Goal: Transaction & Acquisition: Purchase product/service

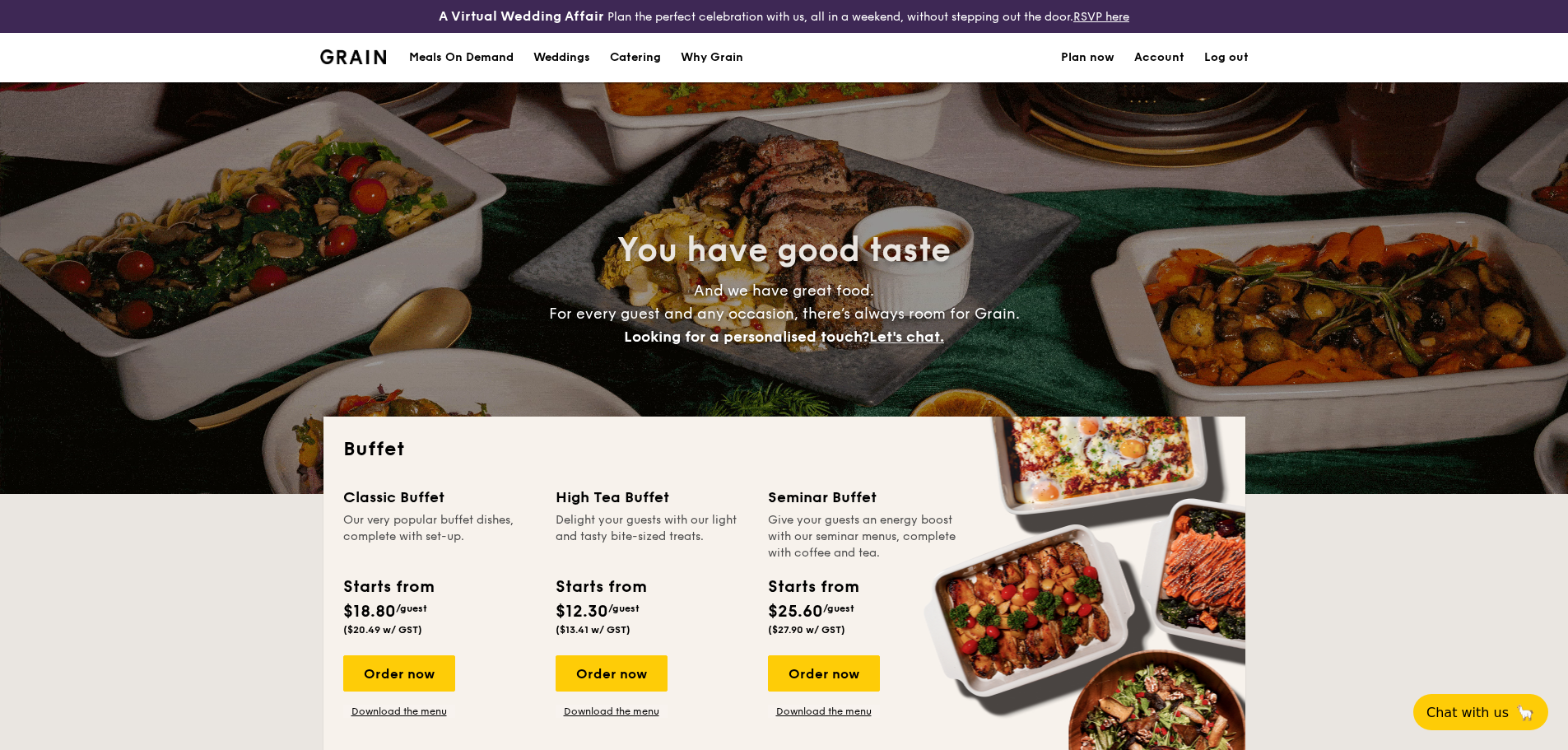
select select
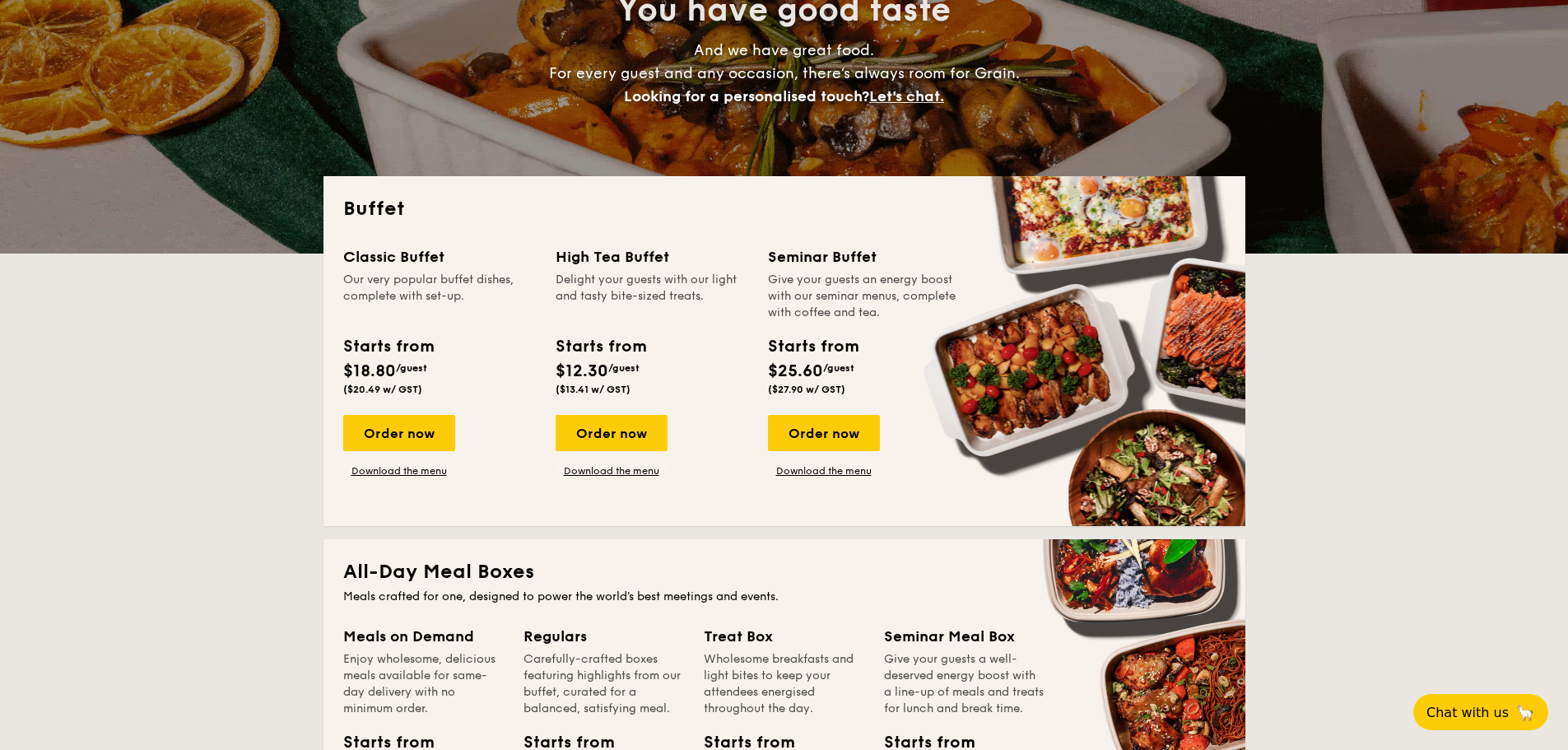
scroll to position [247, 0]
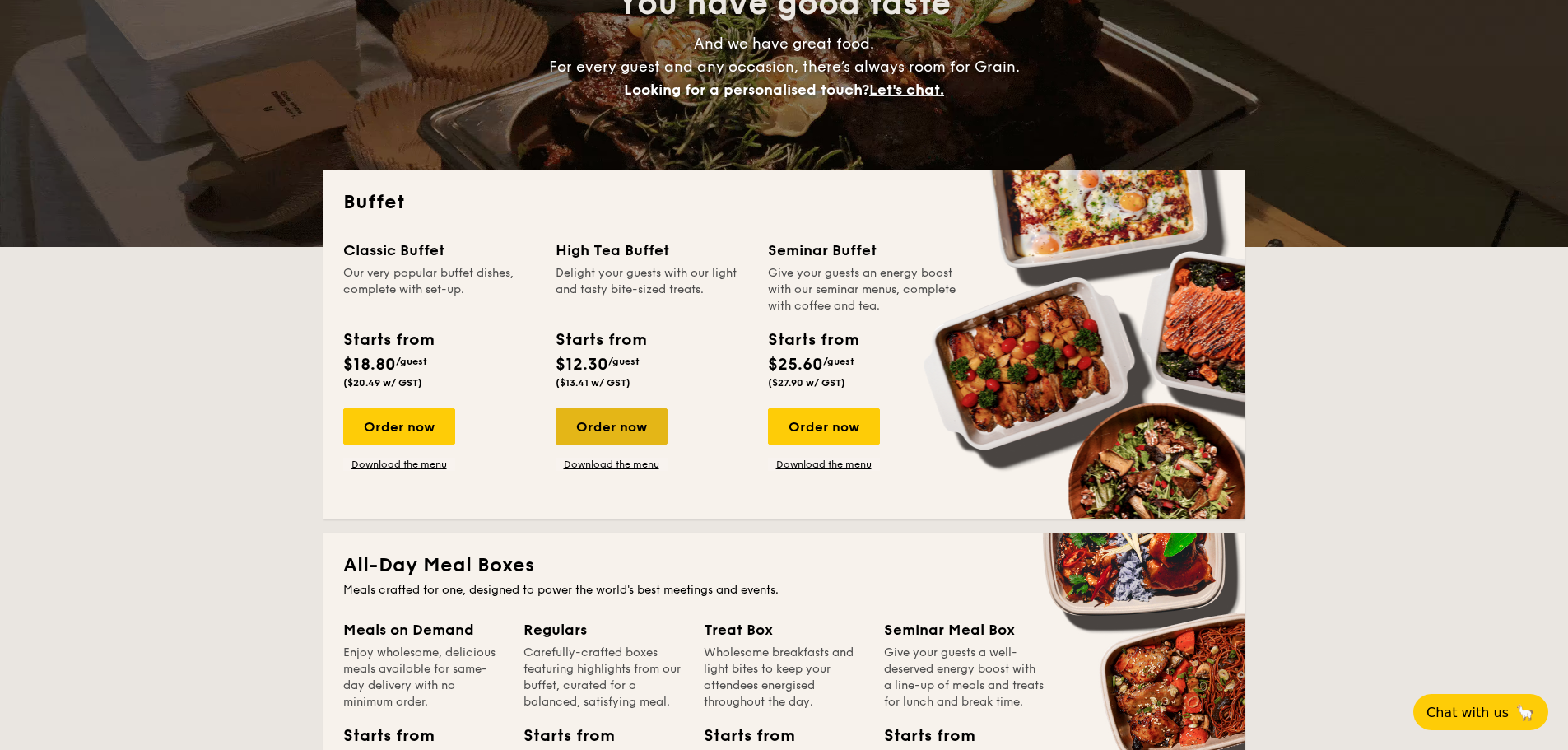
click at [636, 423] on div "Order now" at bounding box center [611, 426] width 112 height 36
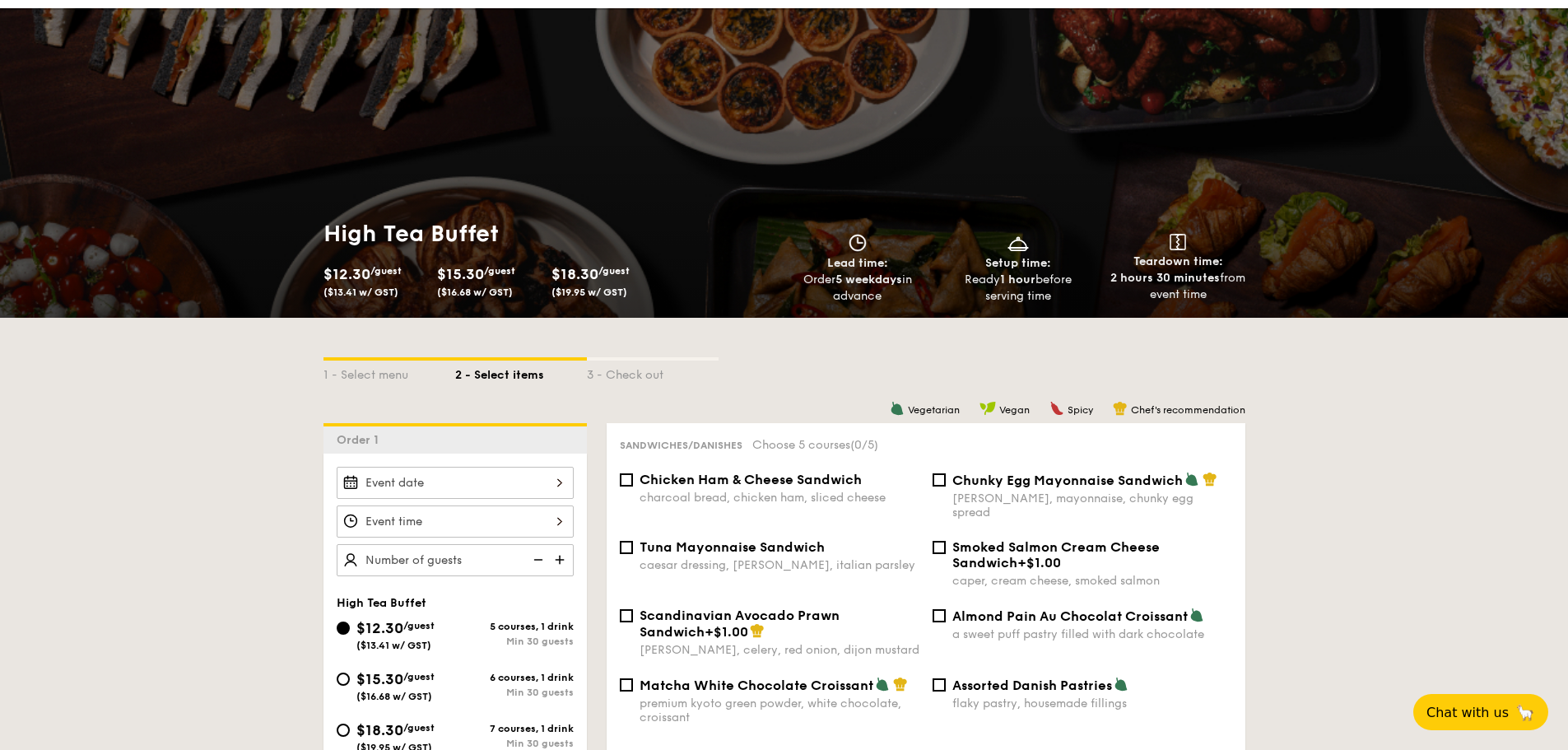
scroll to position [164, 0]
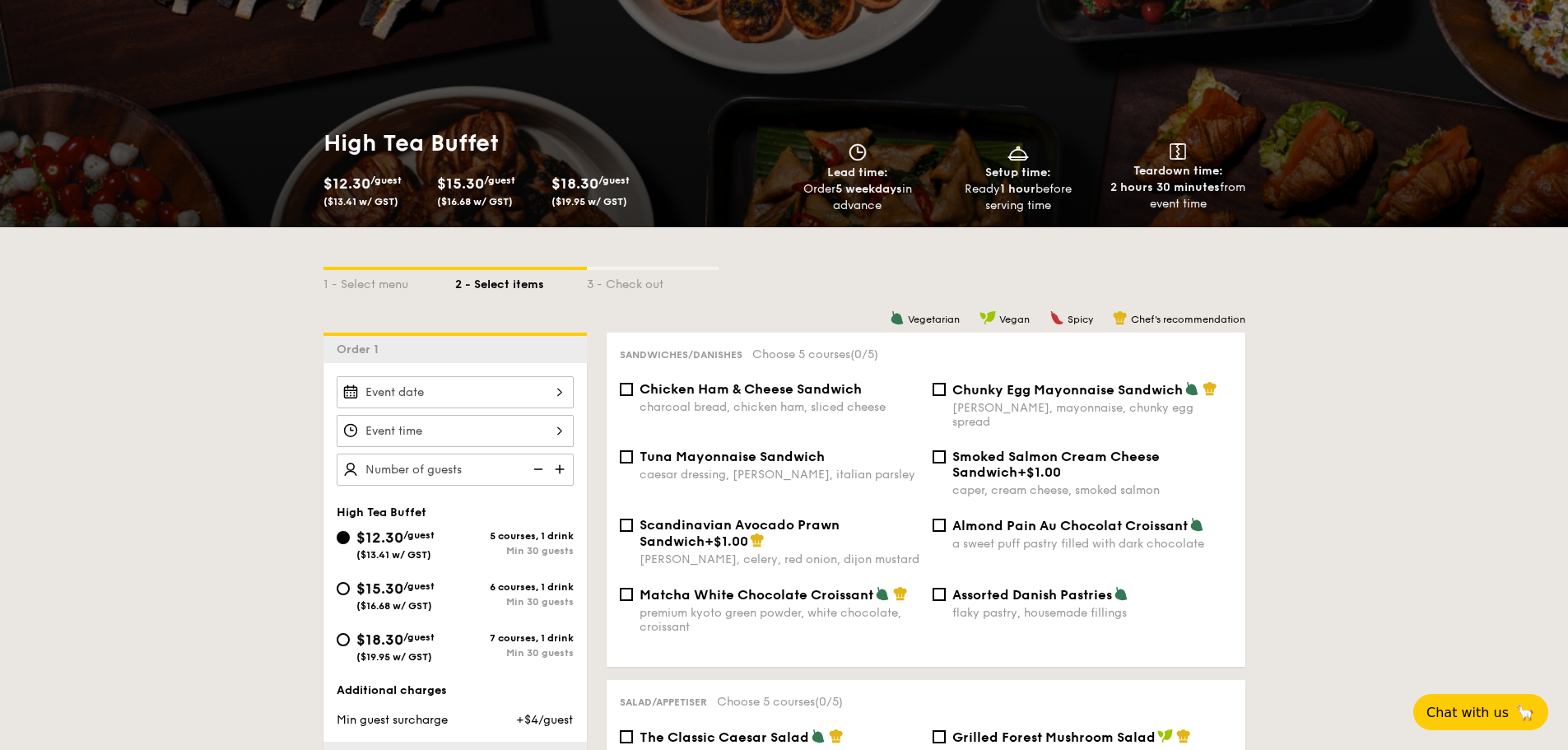
click at [464, 386] on div at bounding box center [455, 393] width 237 height 32
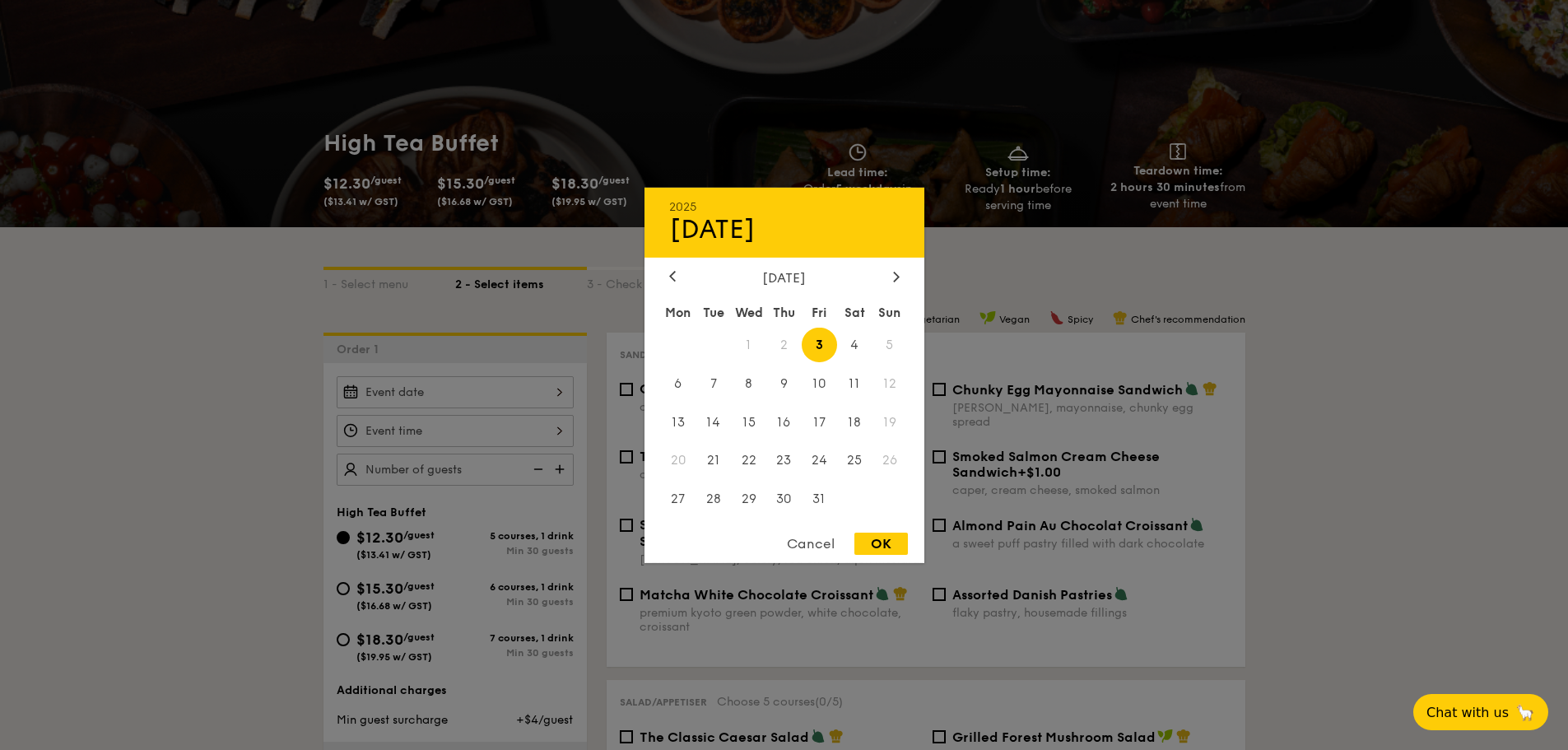
click at [780, 342] on span "2" at bounding box center [784, 344] width 35 height 35
click at [796, 539] on div "Cancel" at bounding box center [811, 544] width 80 height 22
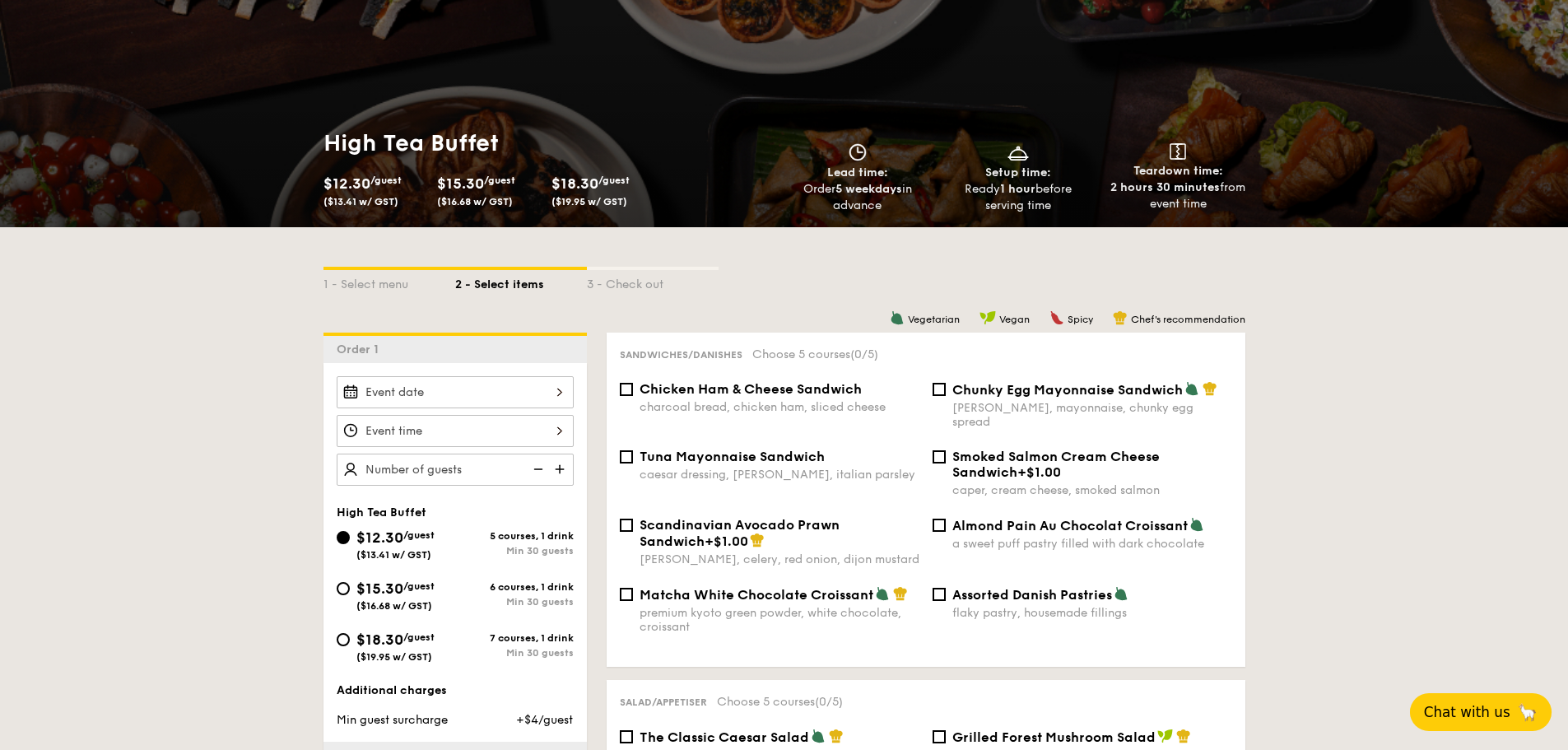
click at [1480, 708] on span "Chat with us" at bounding box center [1467, 712] width 86 height 16
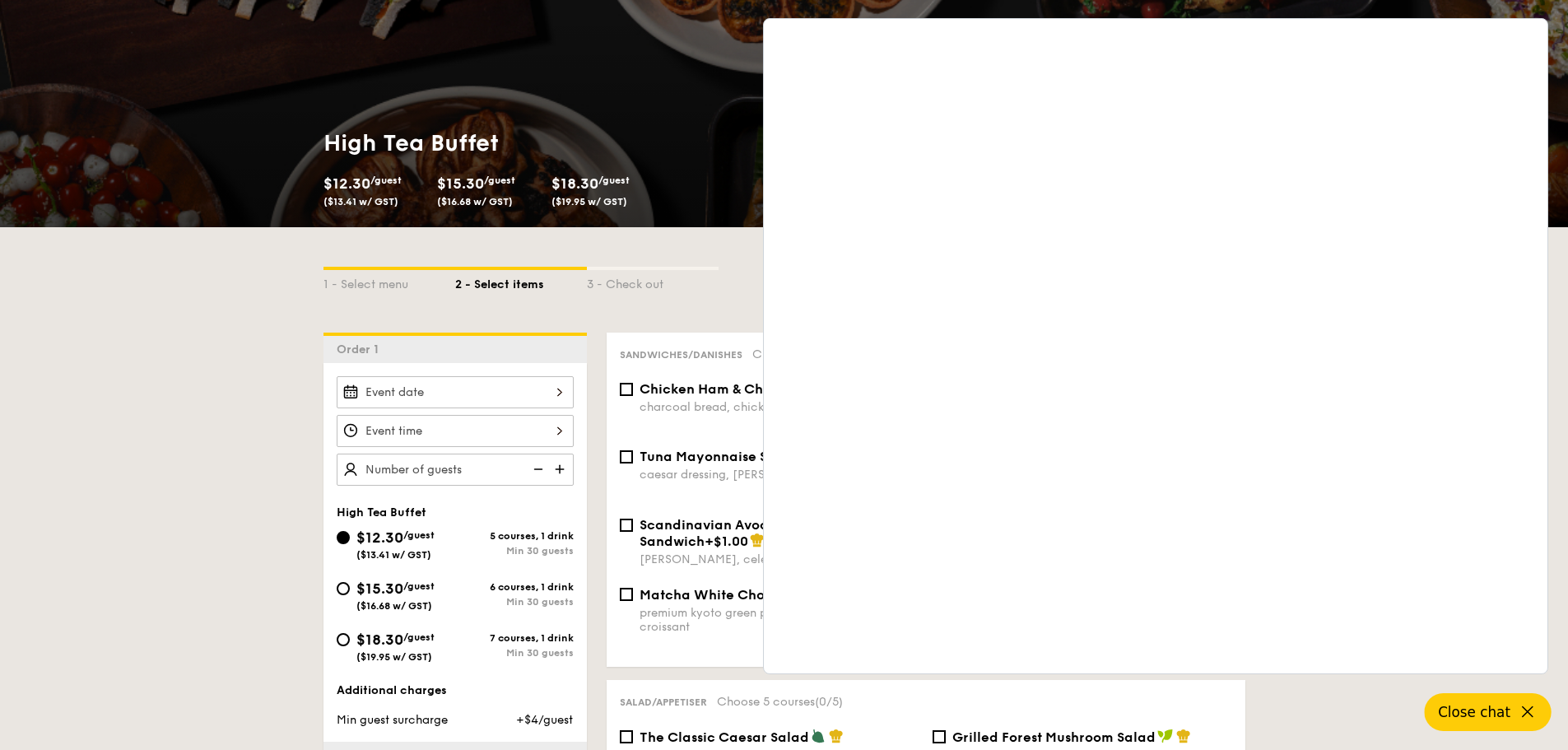
click at [1501, 706] on span "Close chat" at bounding box center [1474, 712] width 73 height 16
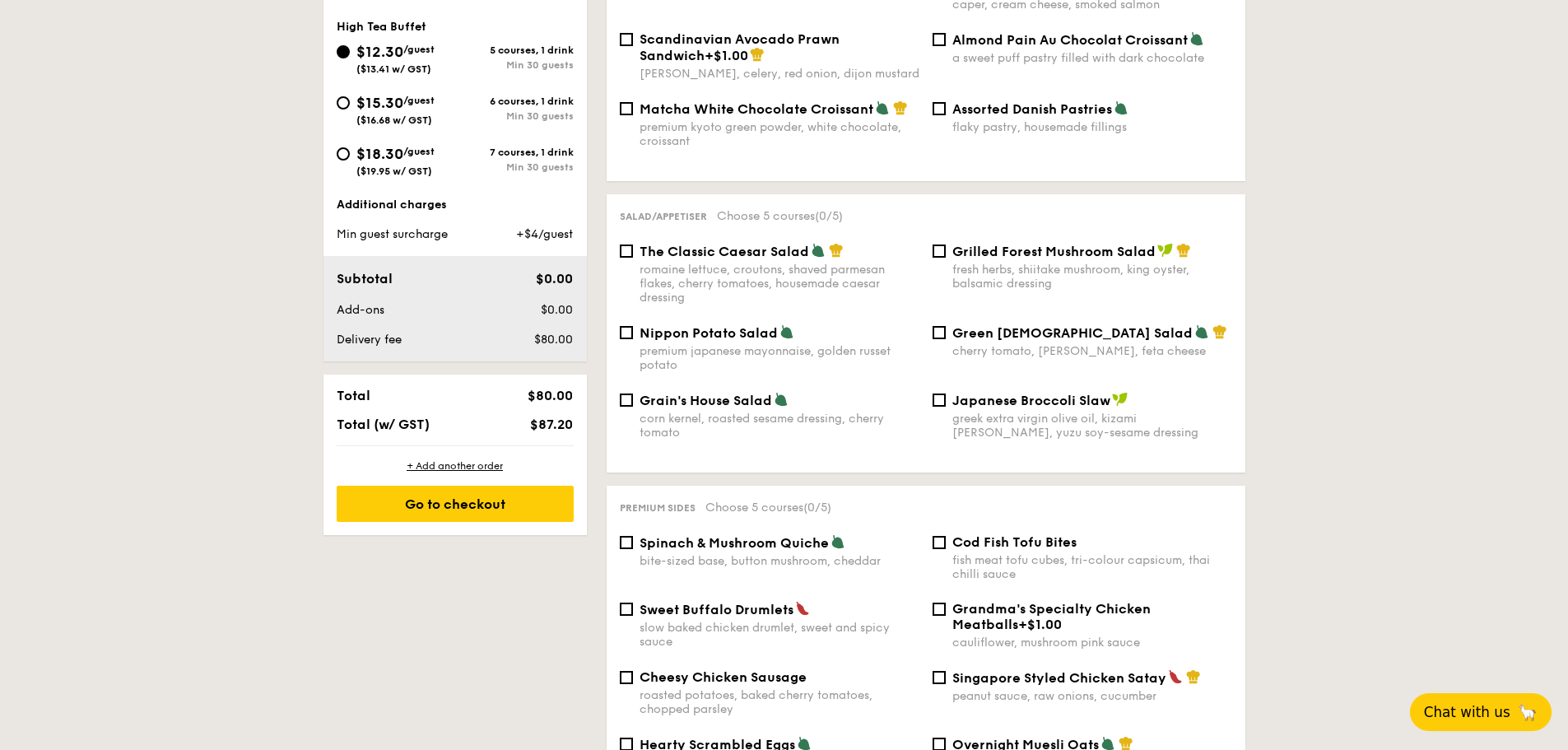
scroll to position [658, 0]
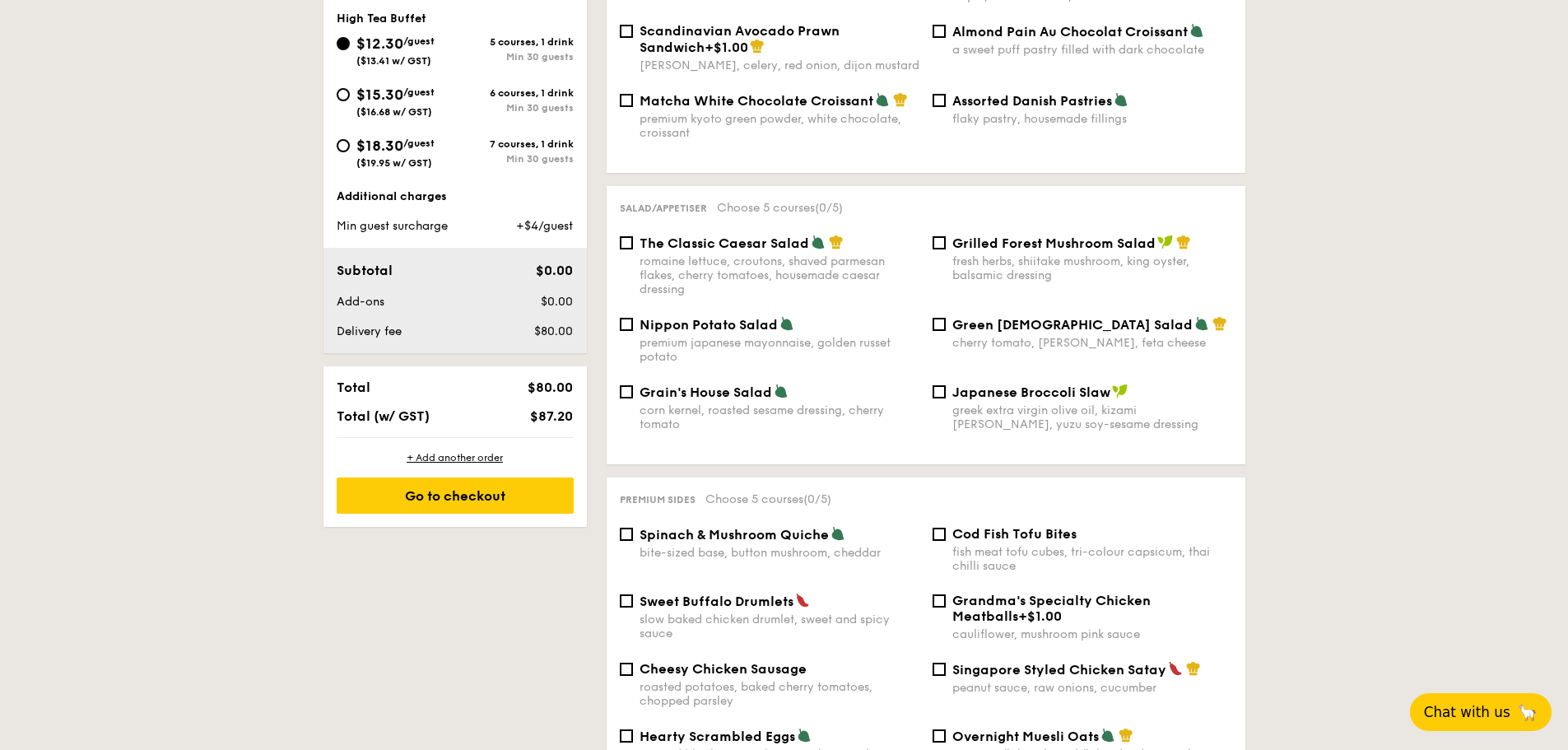
drag, startPoint x: 847, startPoint y: 533, endPoint x: 1009, endPoint y: 532, distance: 162.0
click at [847, 546] on div "bite-sized base, button mushroom, cheddar" at bounding box center [779, 552] width 280 height 14
click at [633, 534] on input "Spinach & Mushroom Quiche bite-sized base, button mushroom, cheddar" at bounding box center [626, 534] width 13 height 13
checkbox input "true"
click at [1040, 526] on span "Cod Fish Tofu Bites" at bounding box center [1014, 534] width 124 height 15
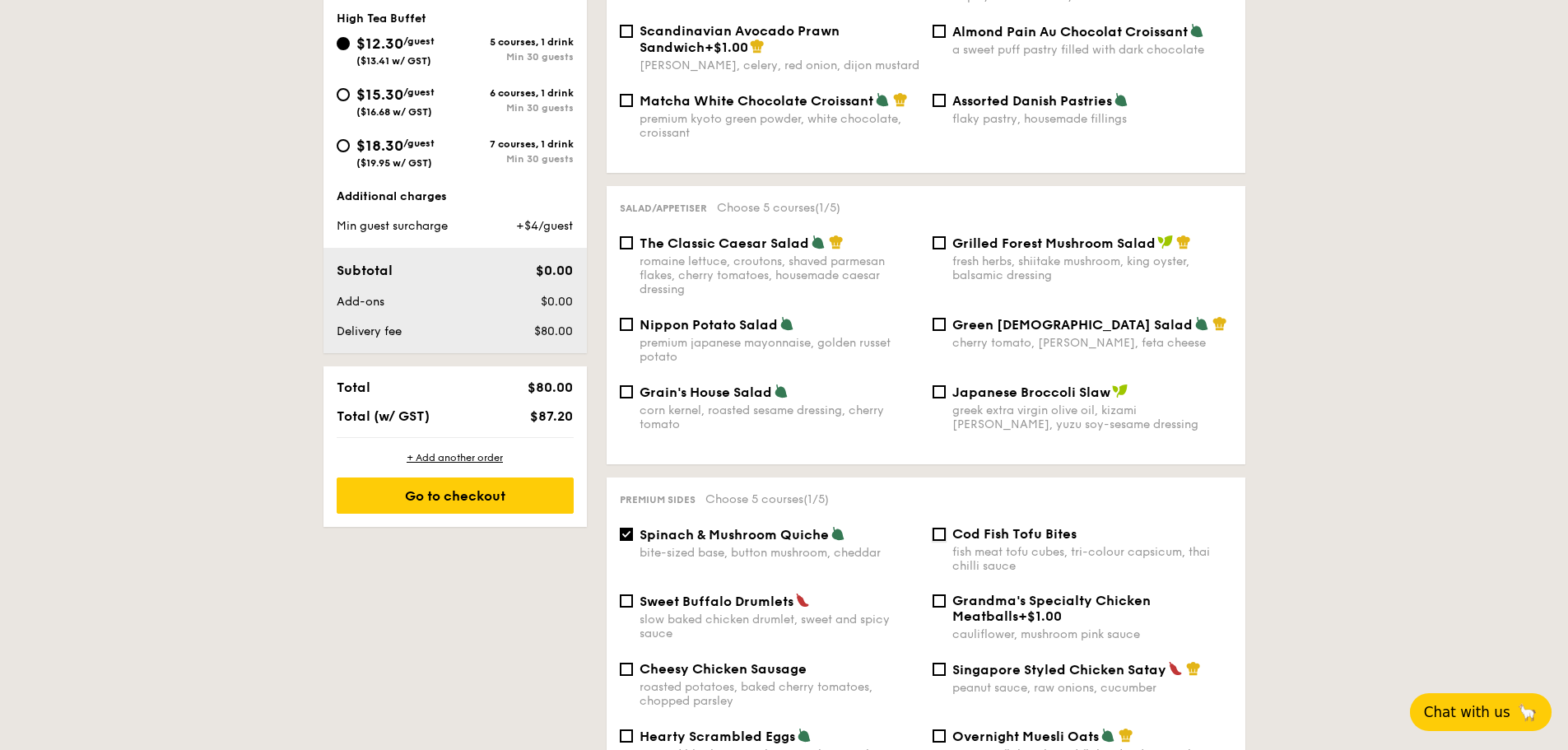
click at [946, 528] on input "Cod Fish Tofu Bites fish meat tofu cubes, tri-colour capsicum, thai chilli sauce" at bounding box center [938, 534] width 13 height 13
checkbox input "true"
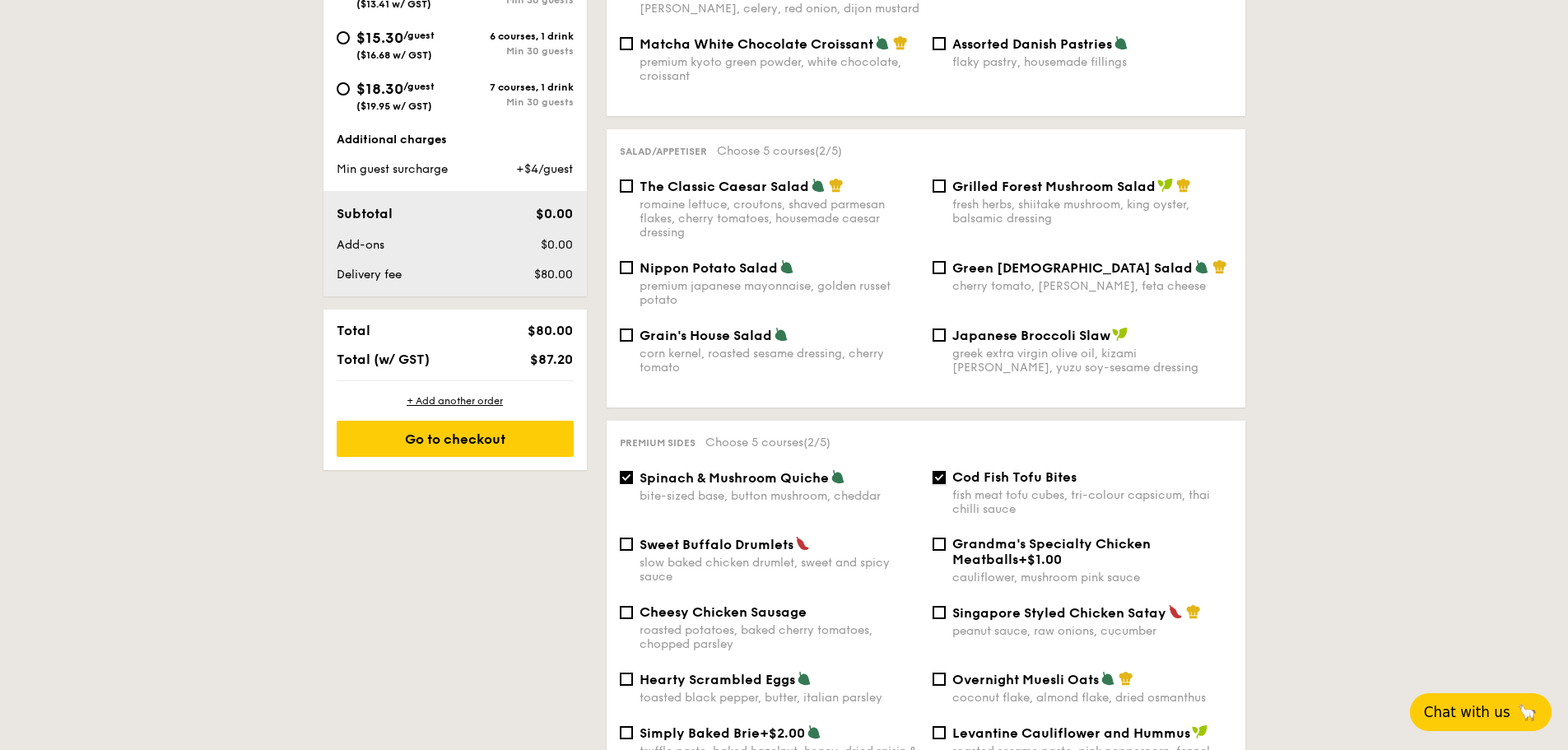
scroll to position [823, 0]
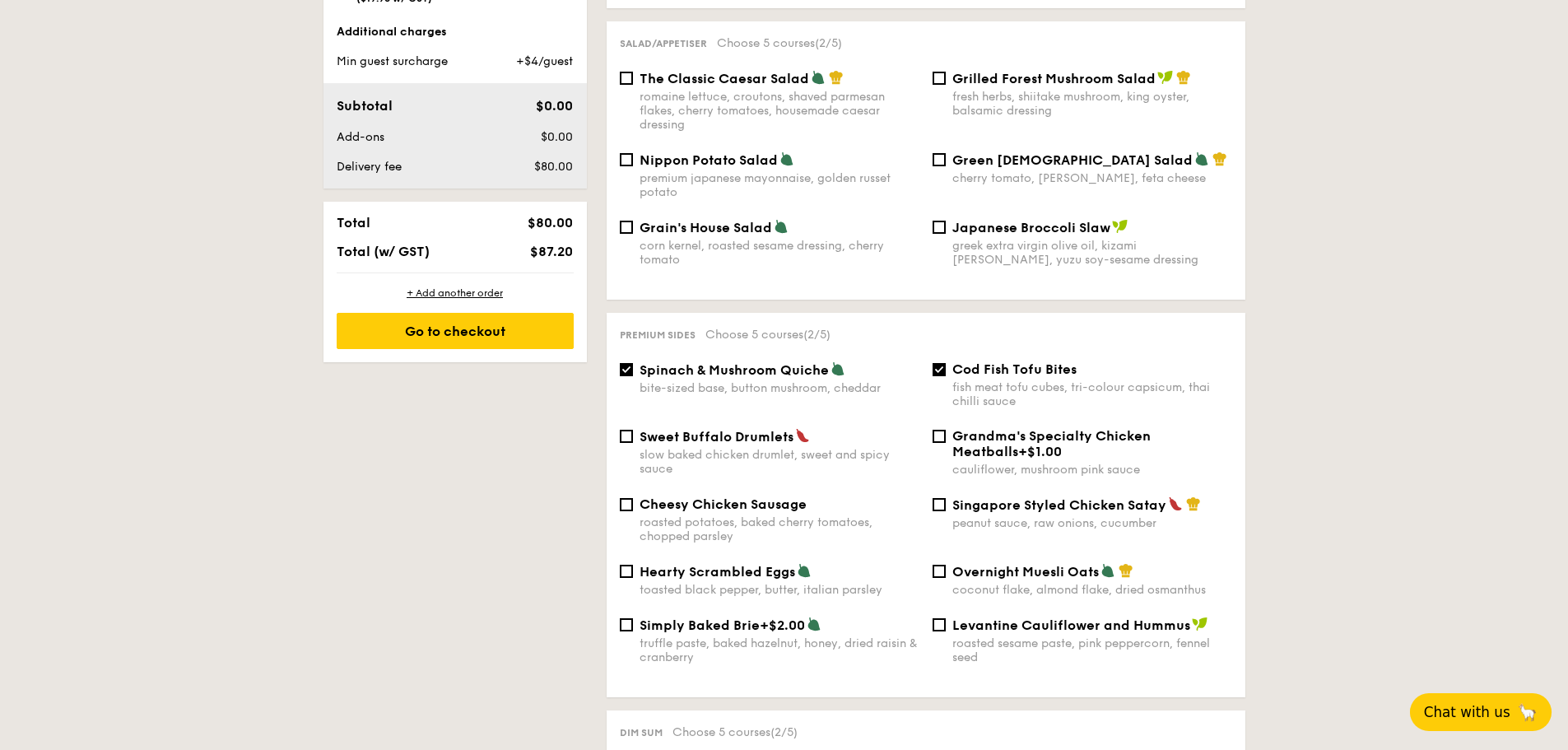
click at [1055, 516] on div "peanut sauce, raw onions, cucumber" at bounding box center [1092, 523] width 280 height 14
click at [946, 509] on input "Singapore Styled Chicken Satay peanut sauce, raw onions, cucumber" at bounding box center [938, 504] width 13 height 13
checkbox input "true"
click at [1002, 636] on div "roasted sesame paste, pink peppercorn, fennel seed" at bounding box center [1092, 650] width 280 height 28
click at [946, 629] on input "Levantine Cauliflower and Hummus roasted sesame paste, pink peppercorn, fennel …" at bounding box center [938, 624] width 13 height 13
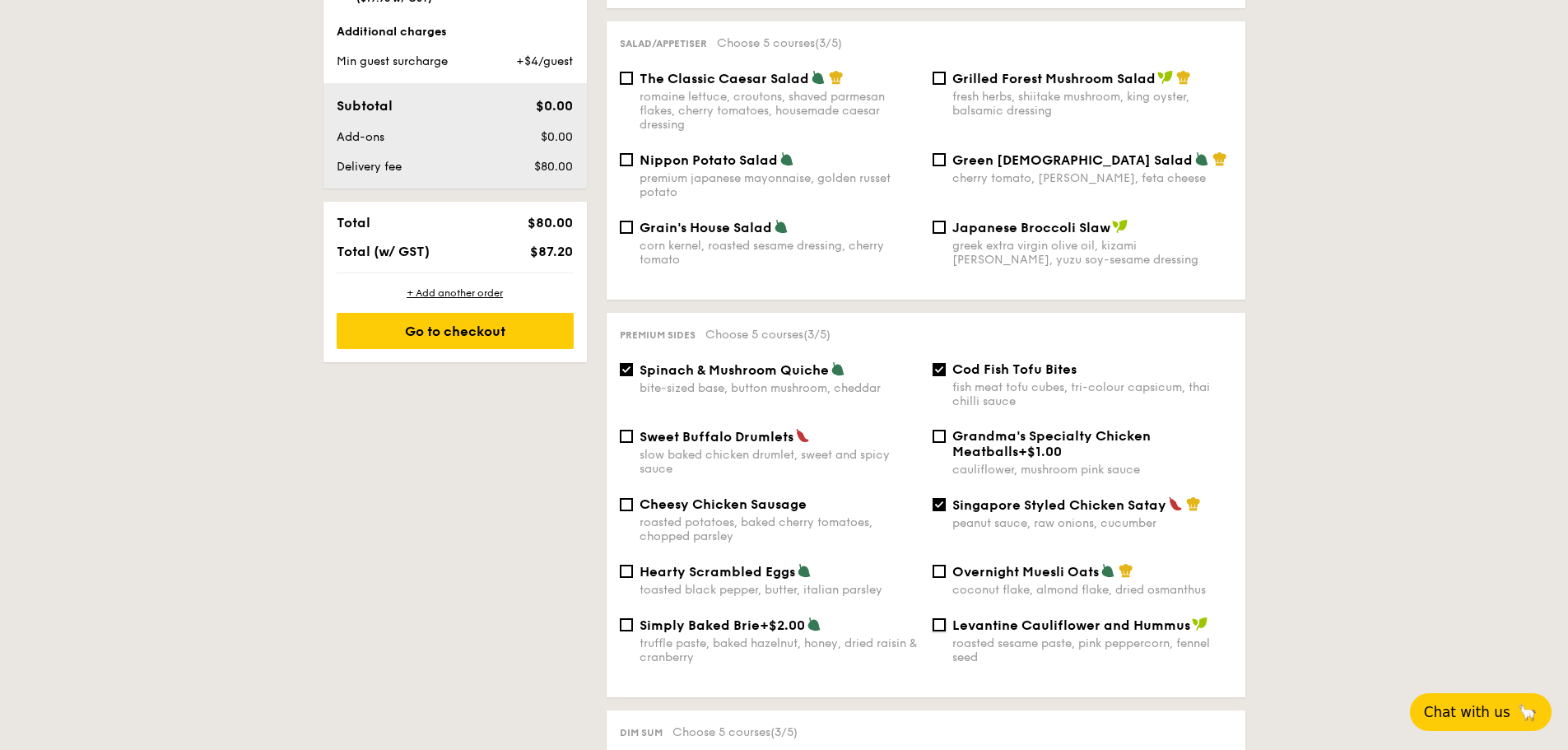
checkbox input "true"
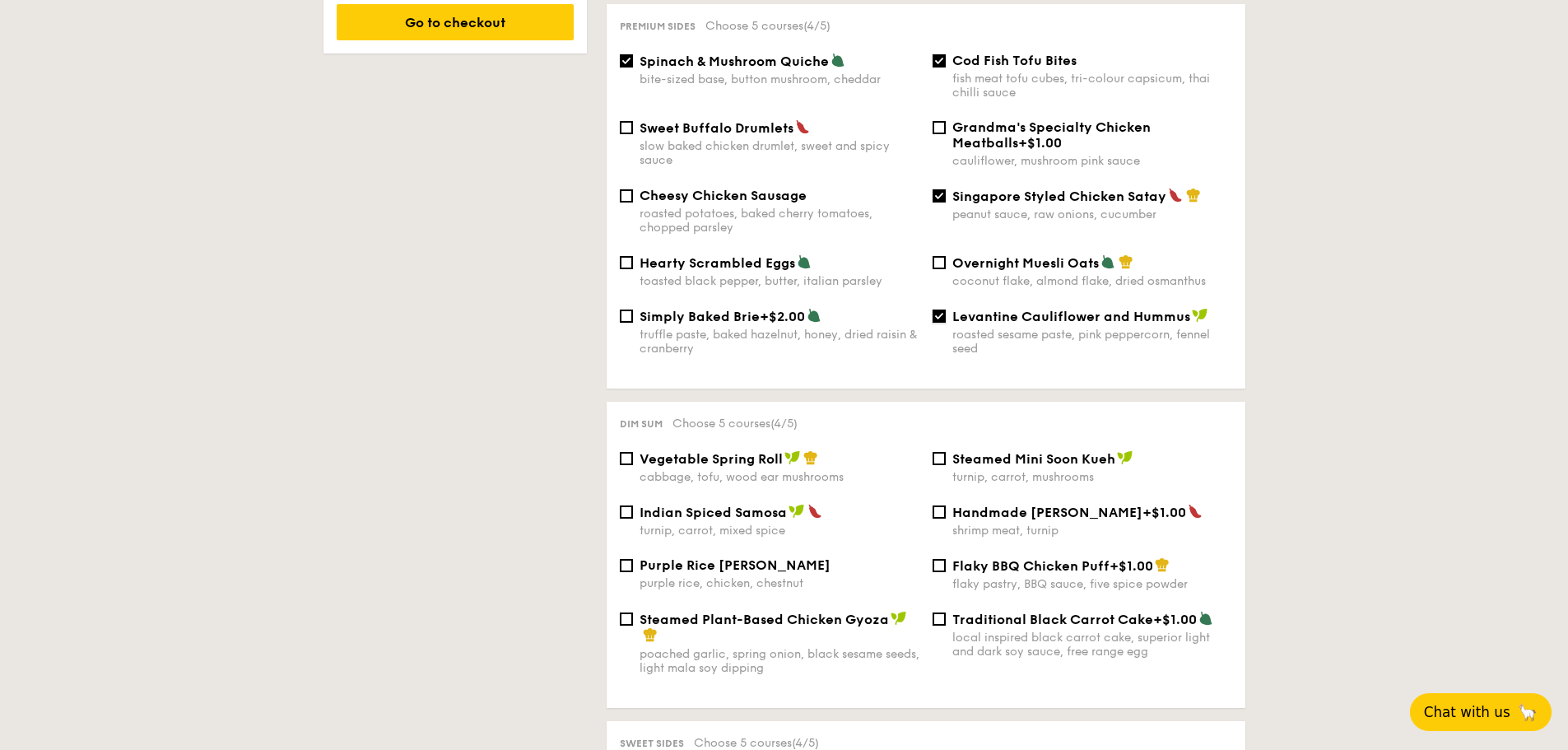
scroll to position [1152, 0]
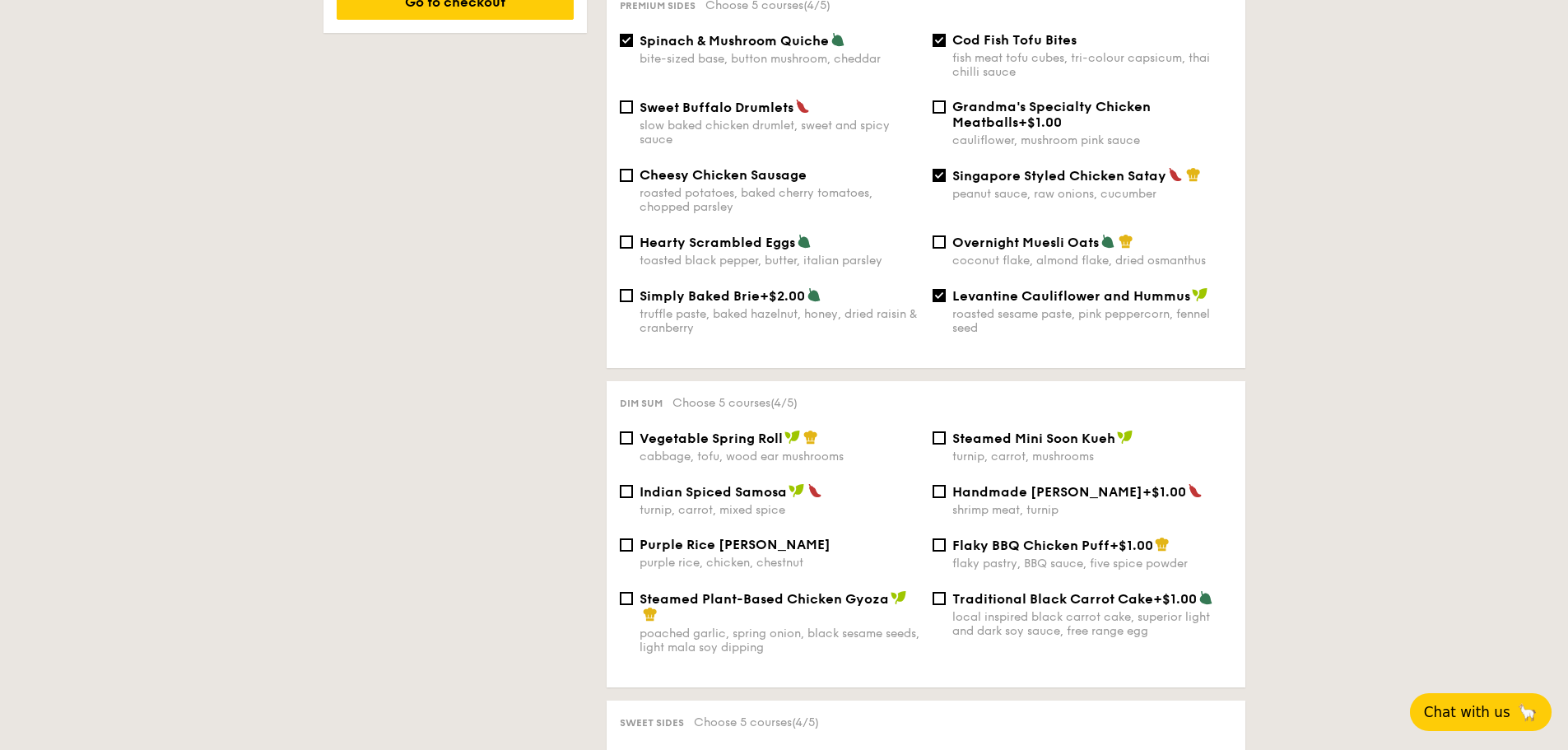
click at [770, 503] on div "turnip, carrot, mixed spice" at bounding box center [779, 510] width 280 height 14
click at [633, 490] on input "Indian Spiced Samosa turnip, carrot, mixed spice" at bounding box center [626, 491] width 13 height 13
checkbox input "true"
click at [1063, 430] on span "Steamed Mini Soon Kueh" at bounding box center [1033, 438] width 163 height 15
click at [946, 431] on input "Steamed Mini Soon Kueh turnip, carrot, mushrooms" at bounding box center [938, 437] width 13 height 13
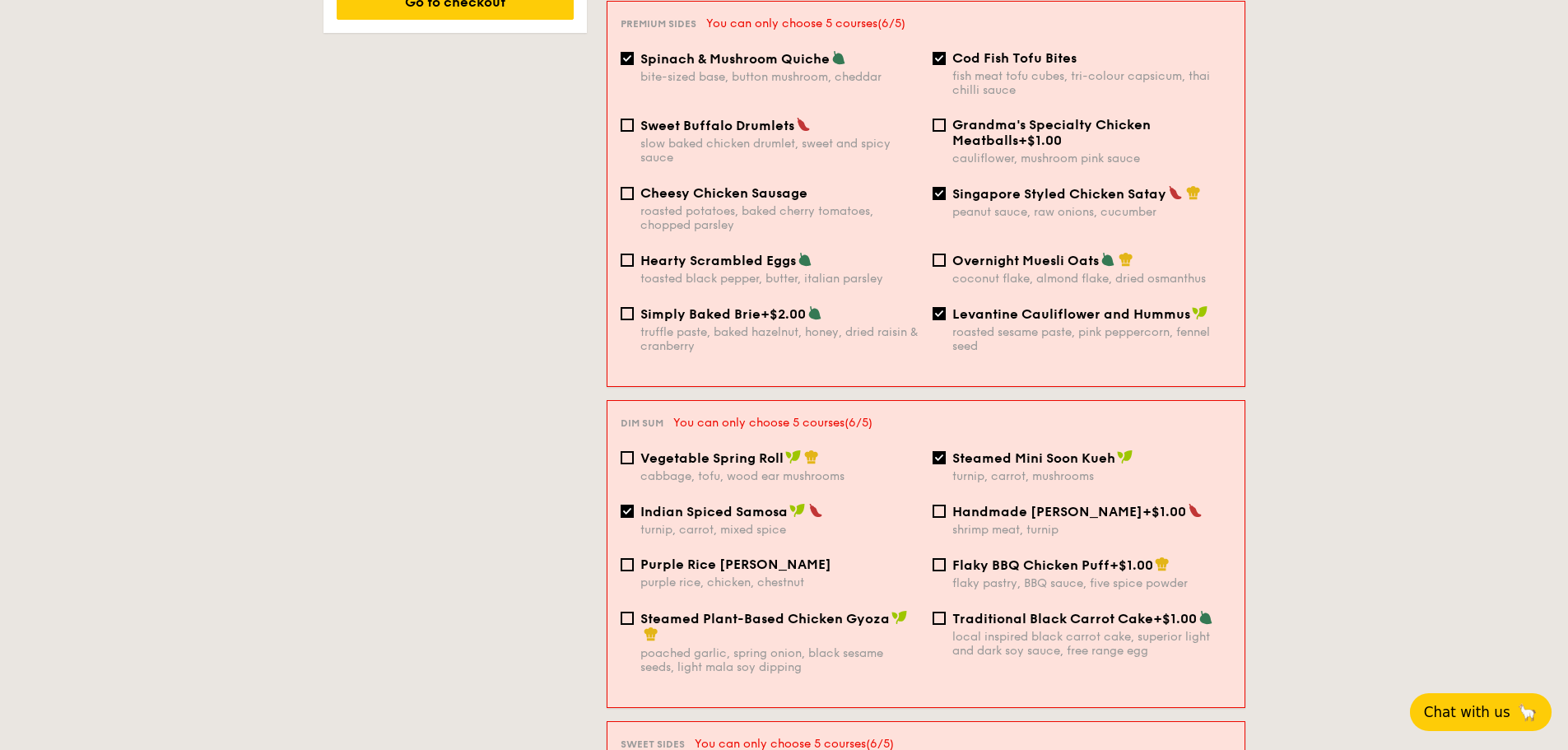
click at [1063, 450] on span "Steamed Mini Soon Kueh" at bounding box center [1033, 458] width 163 height 15
click at [946, 451] on input "Steamed Mini Soon Kueh turnip, carrot, mushrooms" at bounding box center [938, 457] width 13 height 13
checkbox input "false"
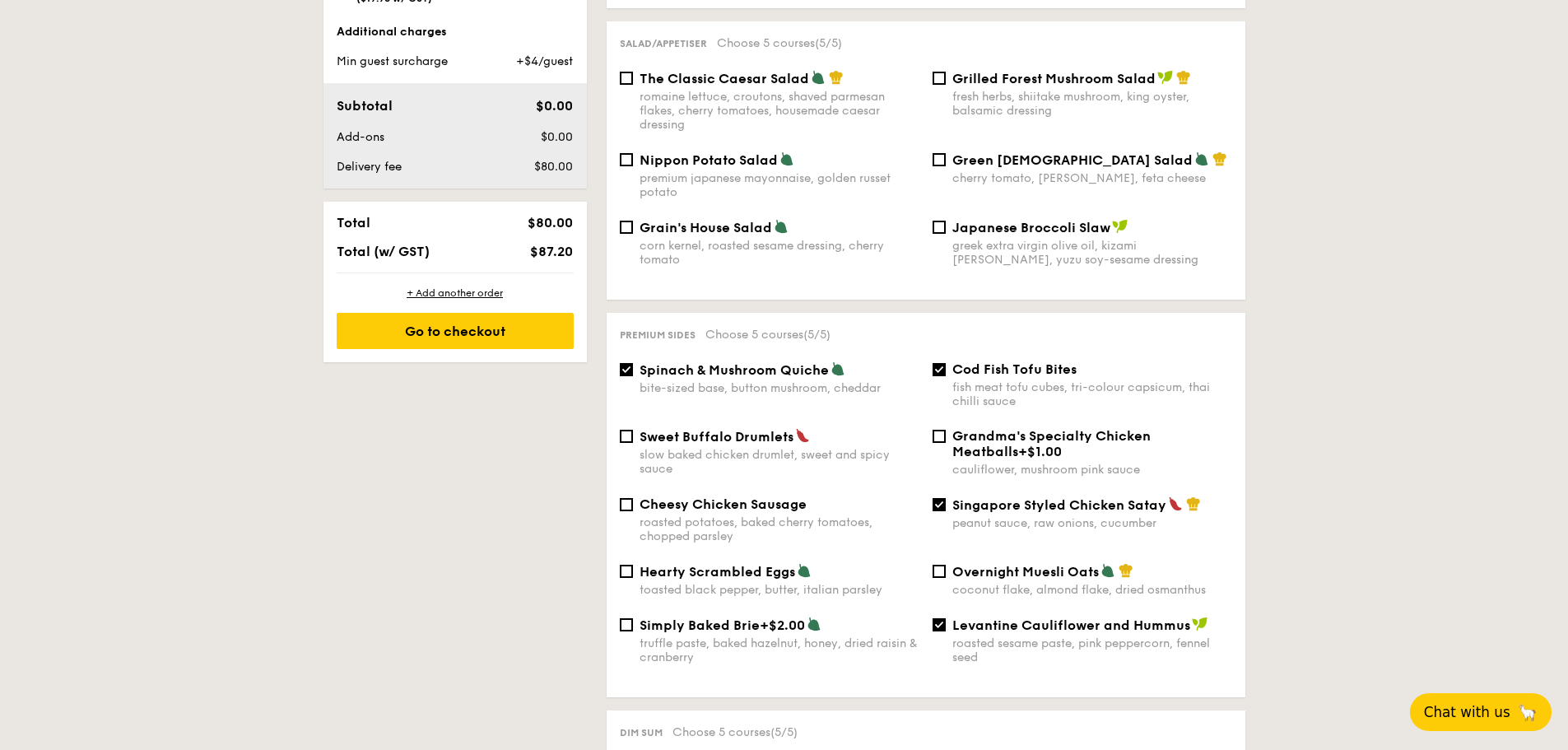
scroll to position [493, 0]
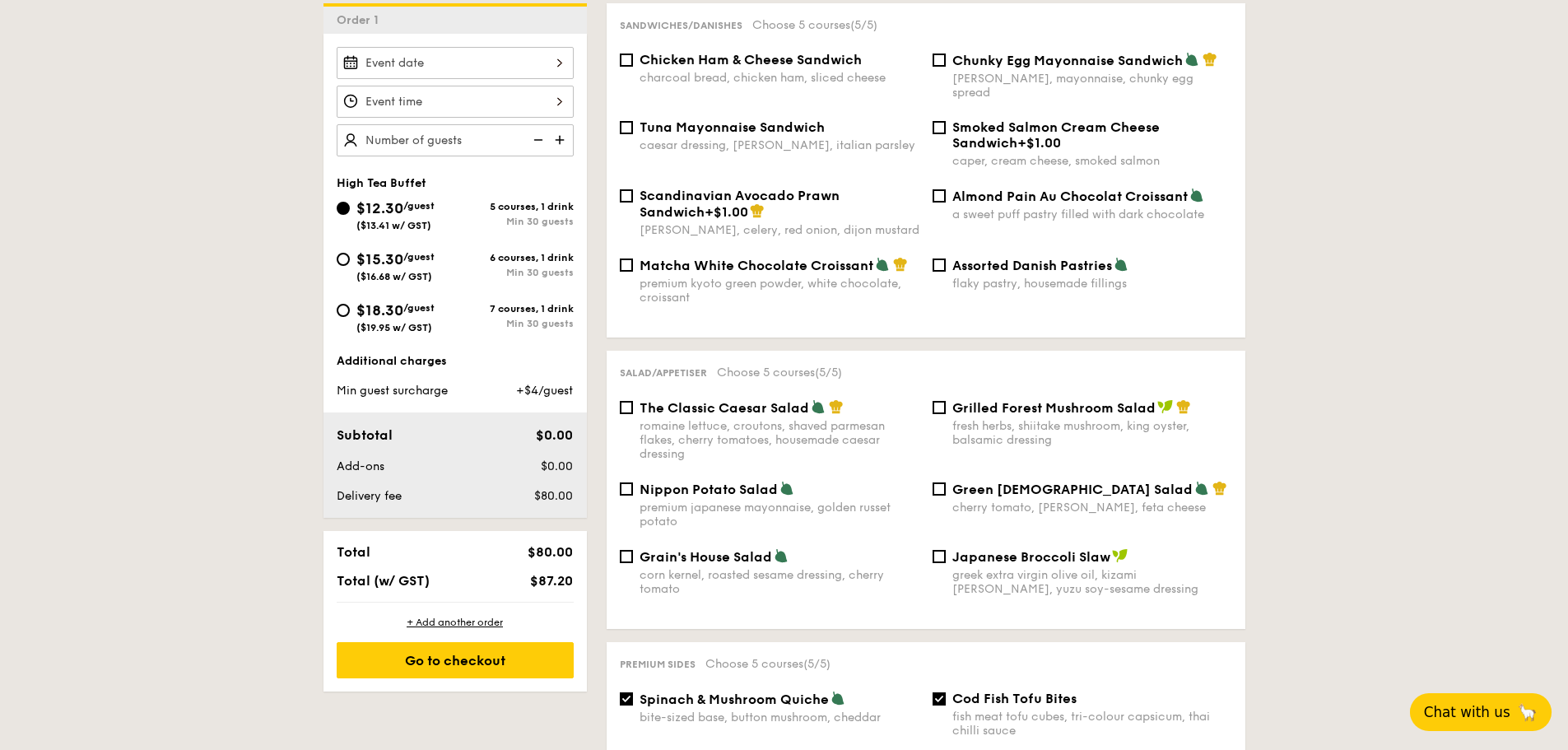
click at [462, 68] on div at bounding box center [455, 63] width 237 height 32
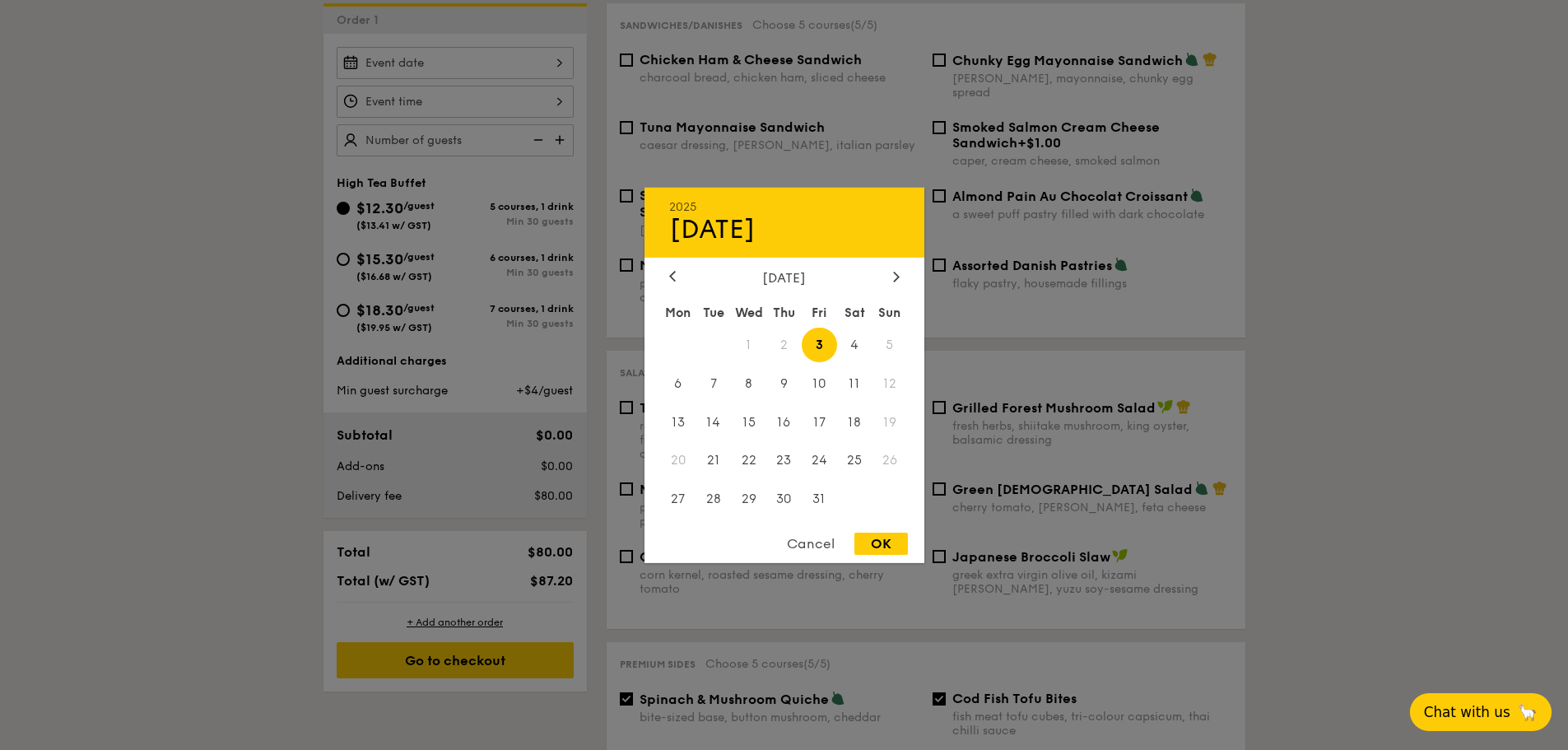
click at [820, 341] on span "3" at bounding box center [819, 344] width 35 height 35
click at [826, 547] on div "Cancel" at bounding box center [811, 544] width 80 height 22
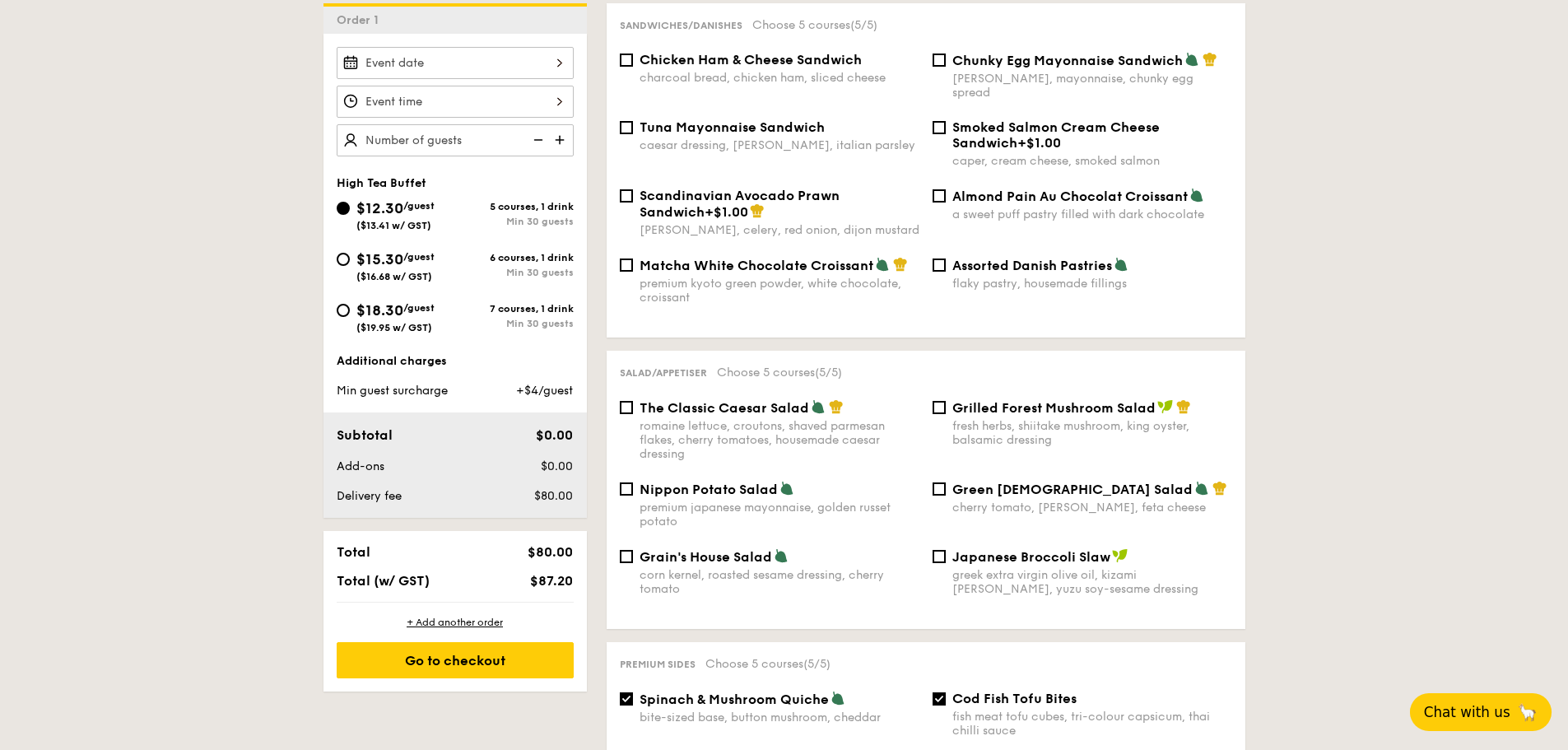
click at [558, 141] on img at bounding box center [561, 139] width 25 height 32
click at [535, 138] on img at bounding box center [536, 139] width 25 height 32
click at [559, 137] on img at bounding box center [561, 139] width 25 height 32
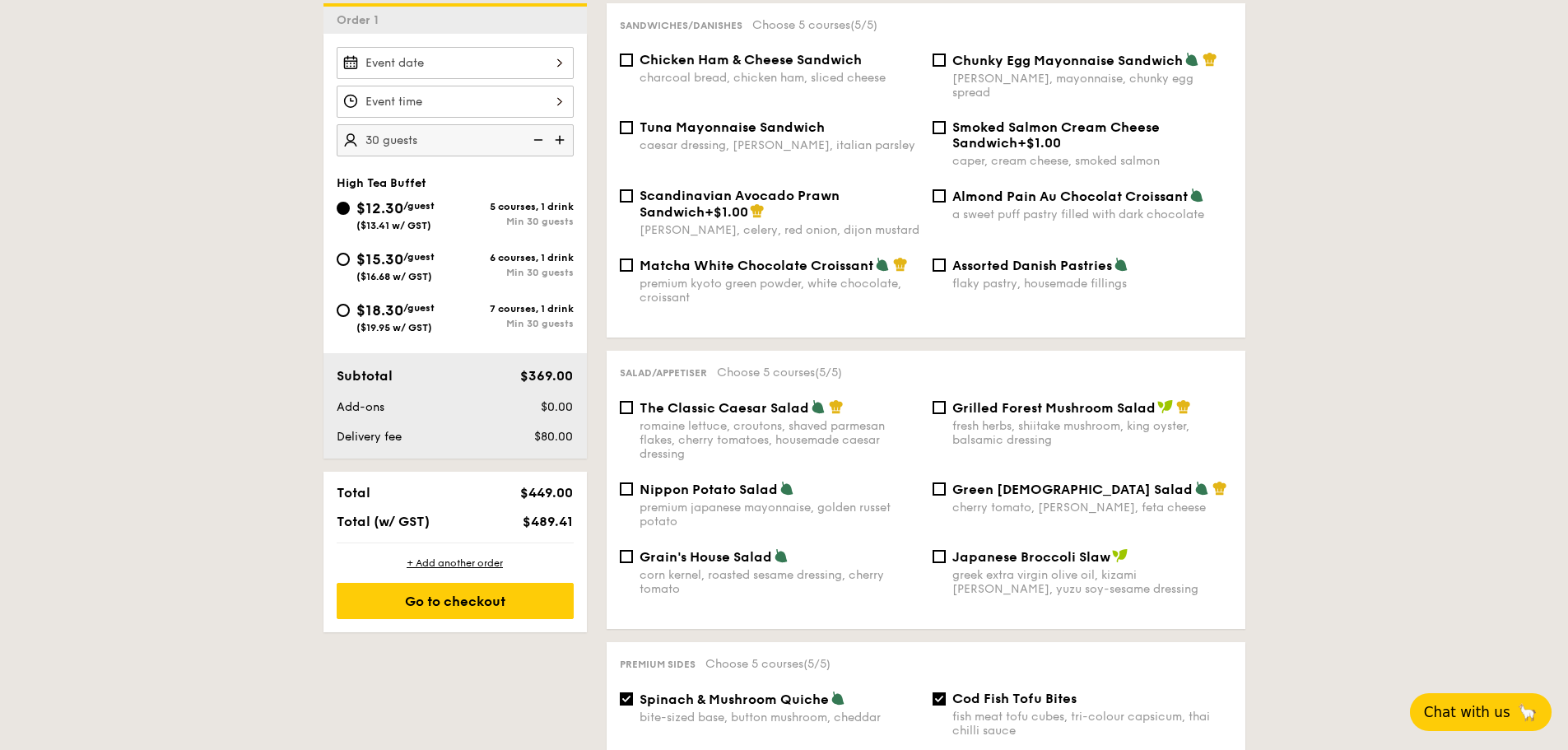
click at [536, 141] on img at bounding box center [536, 139] width 25 height 32
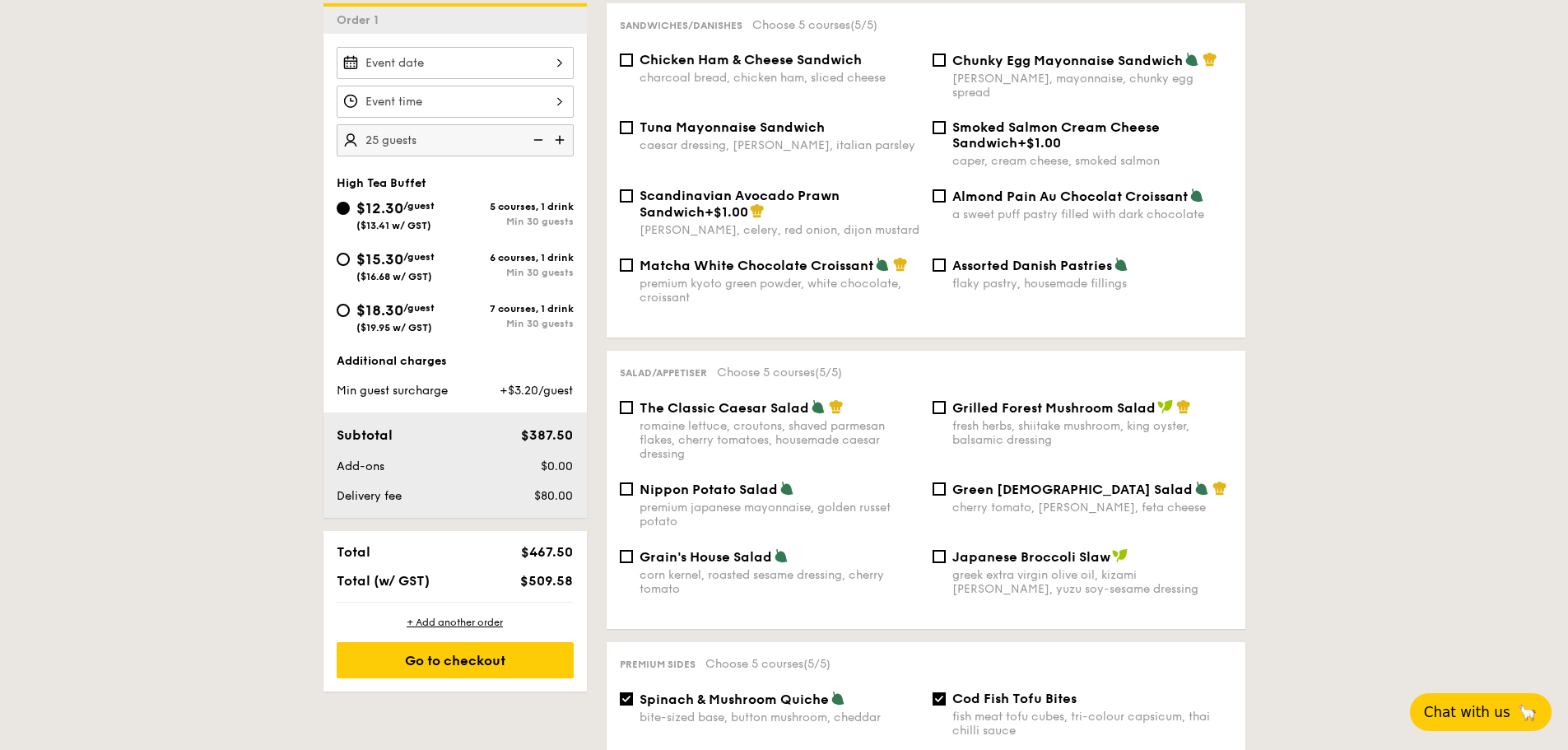
click at [562, 137] on img at bounding box center [561, 139] width 25 height 32
type input "30 guests"
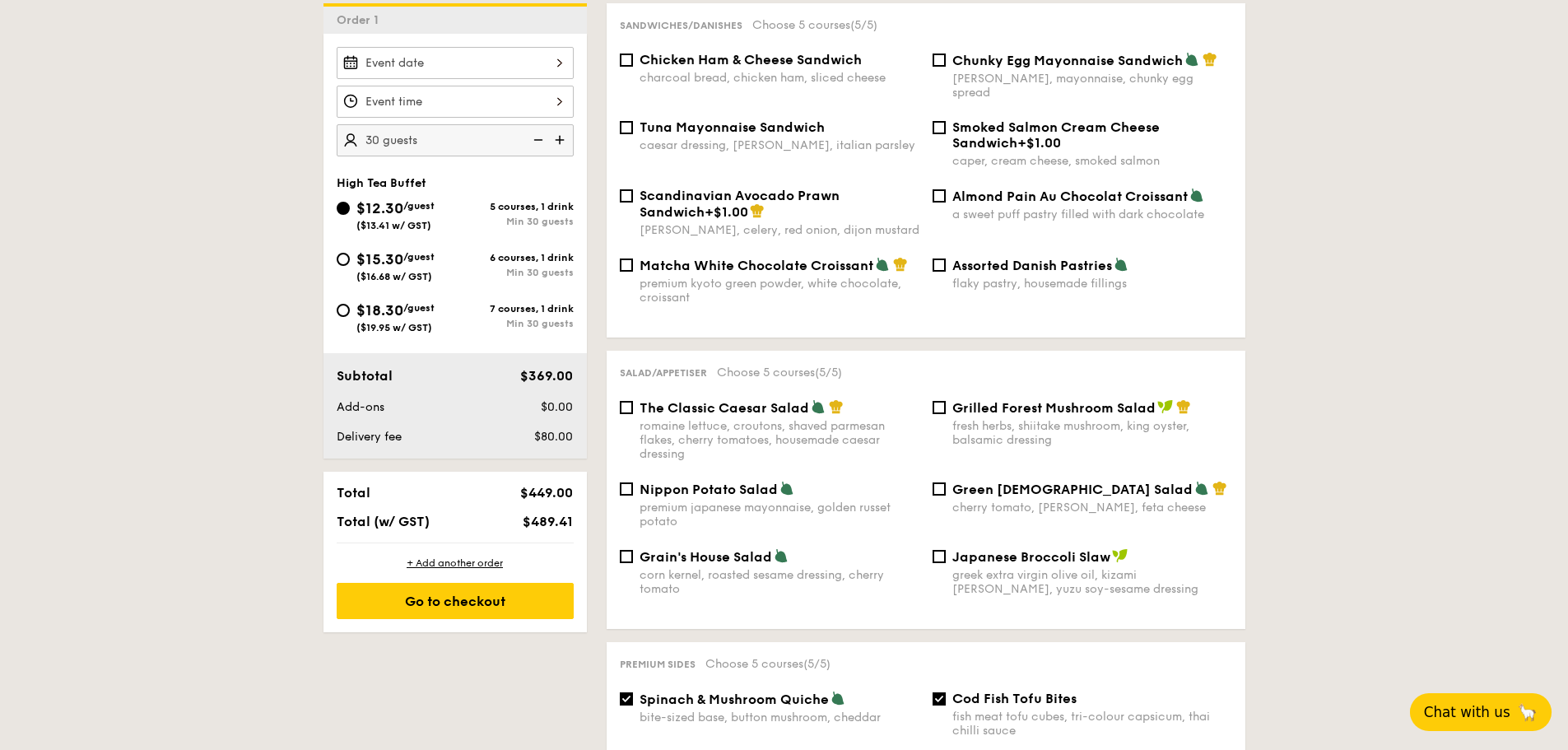
click at [385, 265] on span "$15.30" at bounding box center [380, 259] width 47 height 18
click at [350, 265] on input "$15.30 /guest ($16.68 w/ GST) 6 courses, 1 drink Min 30 guests" at bounding box center [343, 258] width 13 height 13
radio input "true"
checkbox input "false"
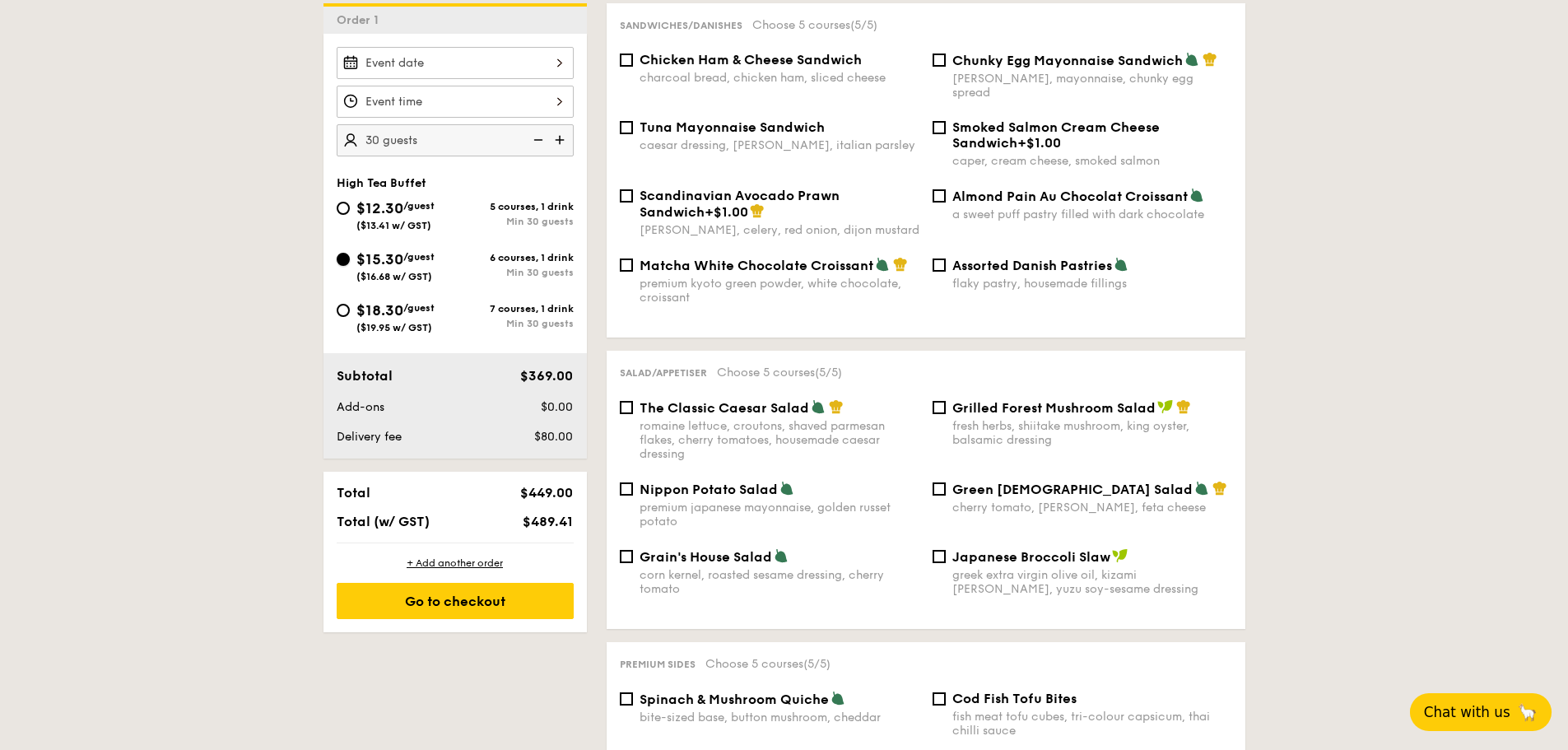
checkbox input "false"
radio input "true"
click at [400, 200] on span "$12.30" at bounding box center [380, 208] width 47 height 18
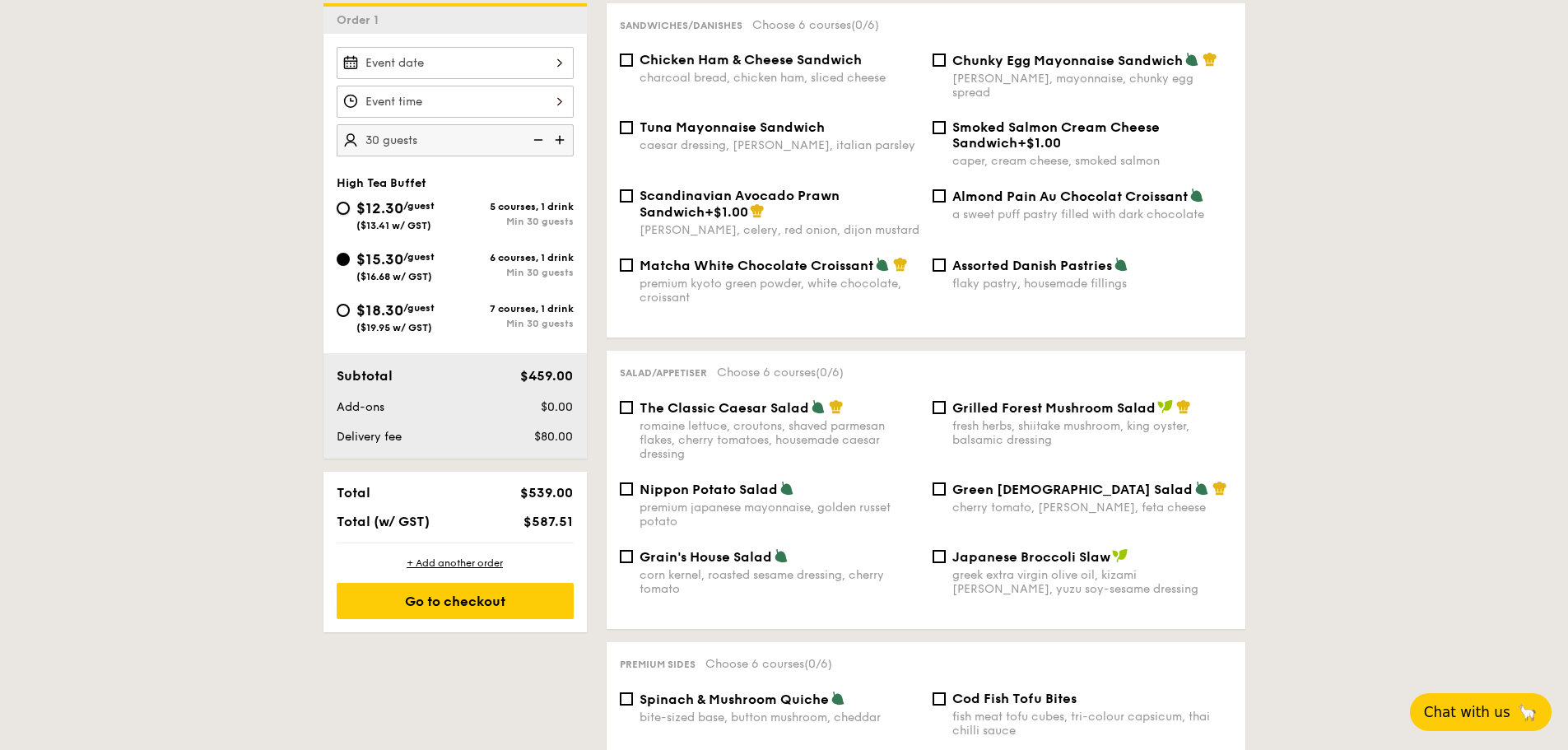
click at [350, 202] on input "$12.30 /guest ($13.41 w/ GST) 5 courses, 1 drink Min 30 guests" at bounding box center [343, 208] width 13 height 13
radio input "true"
click at [562, 143] on img at bounding box center [561, 139] width 25 height 32
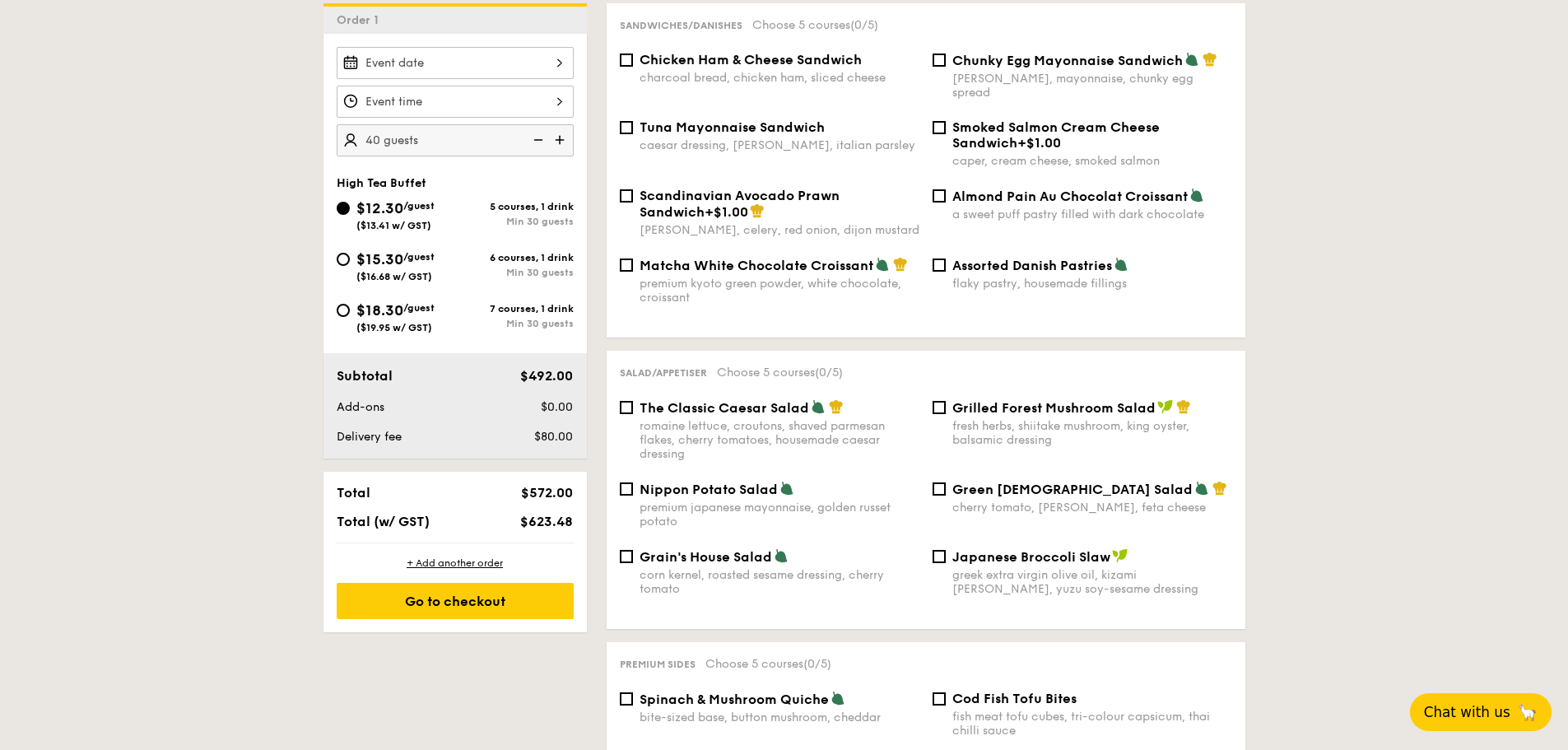
click at [537, 143] on img at bounding box center [536, 139] width 25 height 32
type input "30 guests"
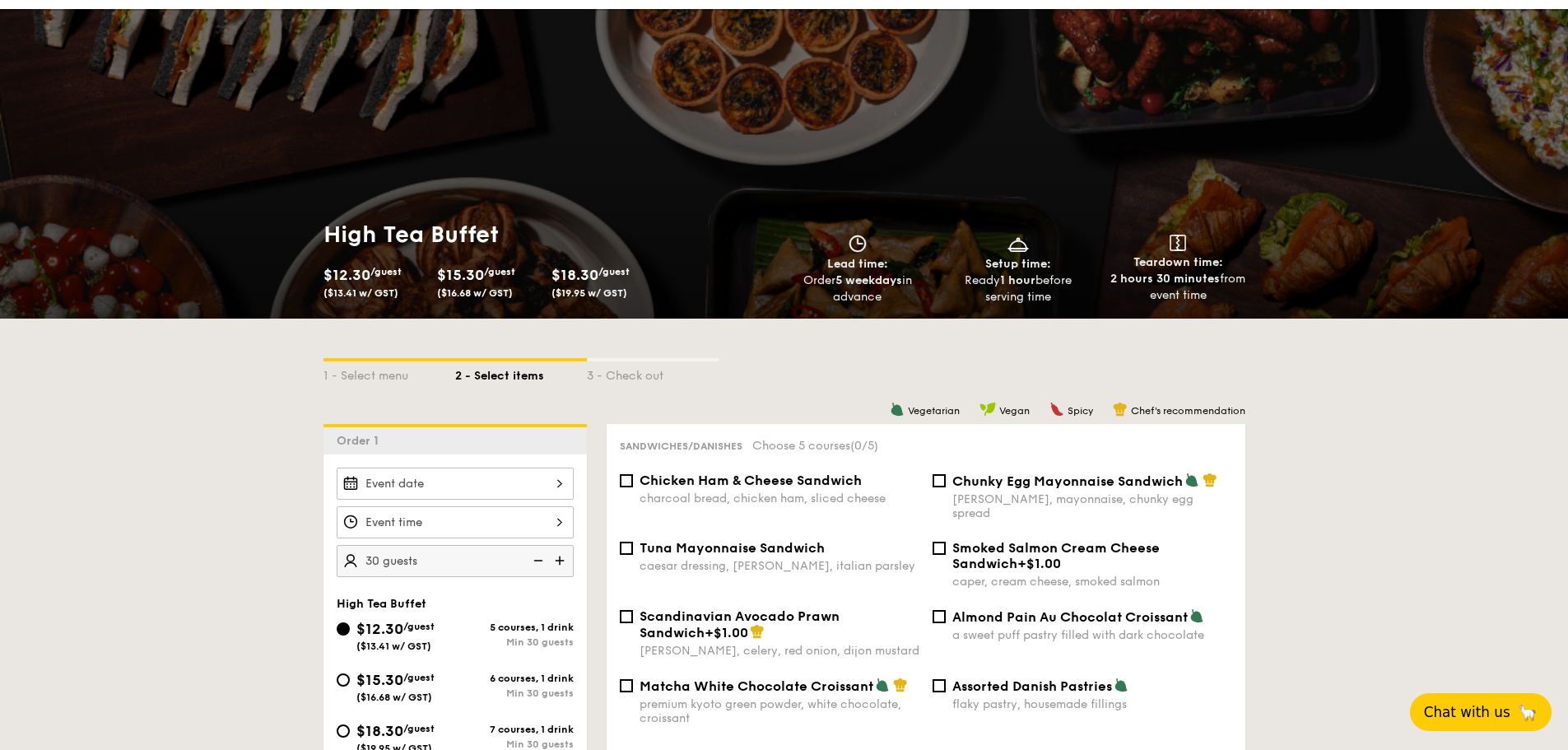
scroll to position [0, 0]
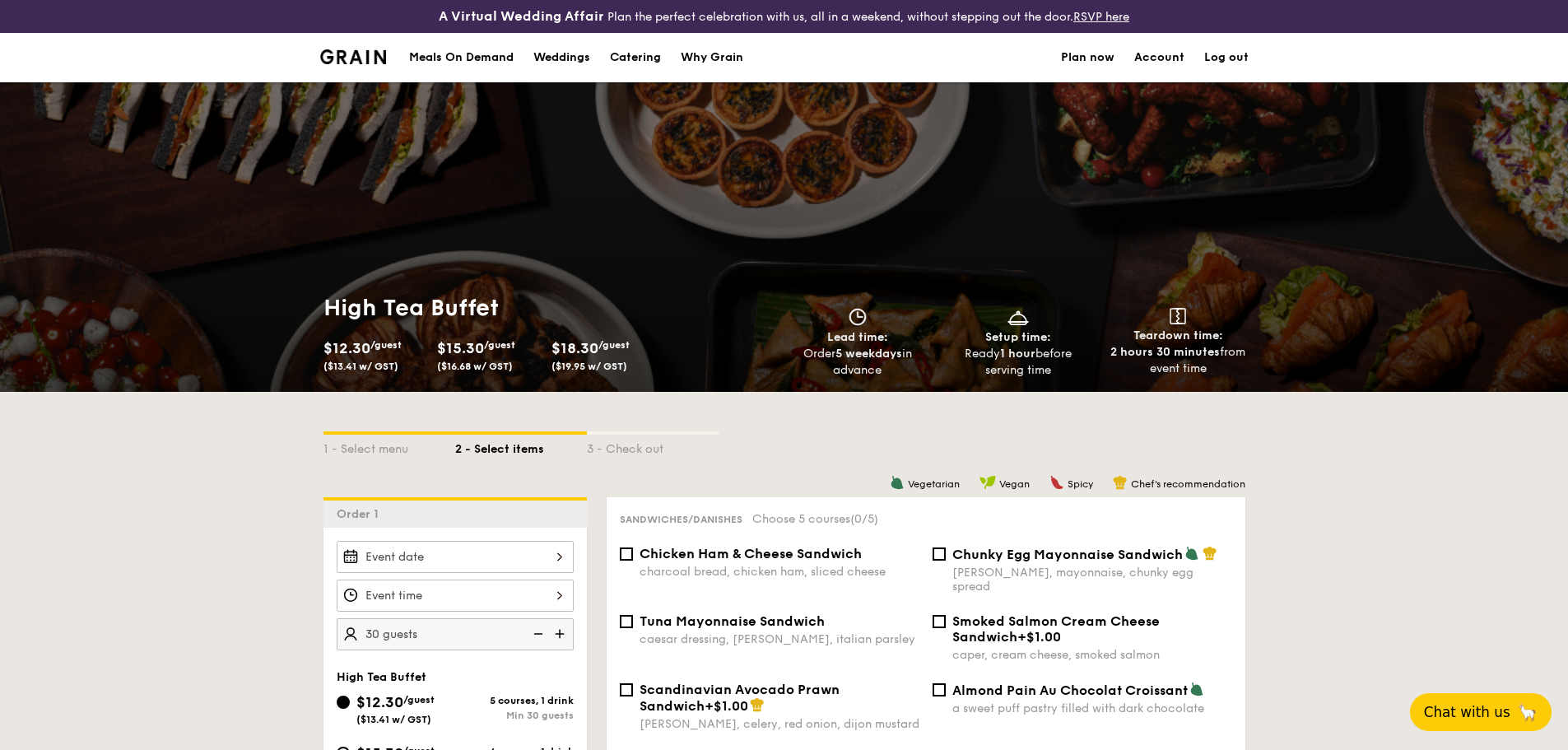
click at [1146, 60] on link "Account" at bounding box center [1159, 57] width 50 height 50
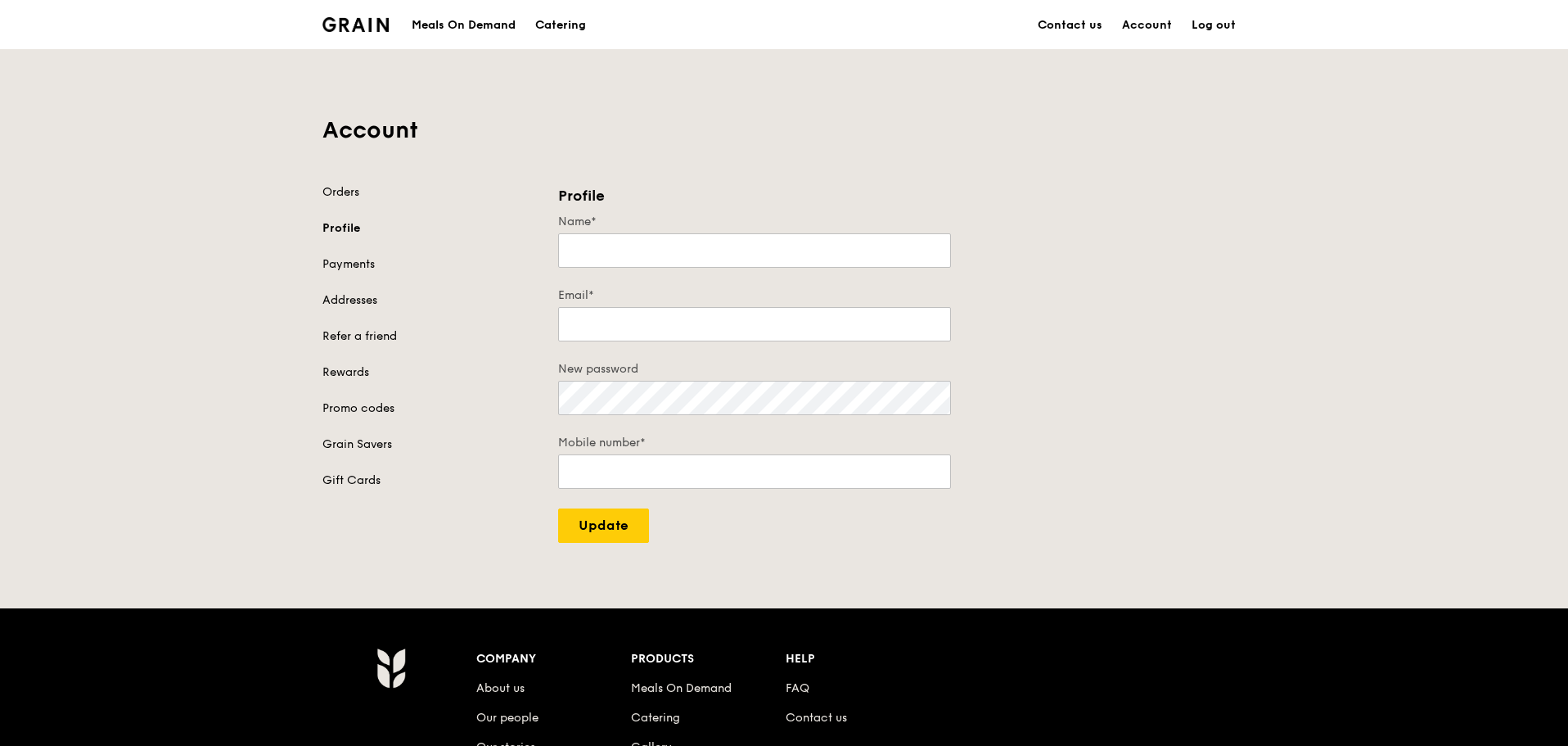
type input "Pop Padel"
type input "[PERSON_NAME][EMAIL_ADDRESS][PERSON_NAME][PERSON_NAME][DOMAIN_NAME]"
type input "80245700"
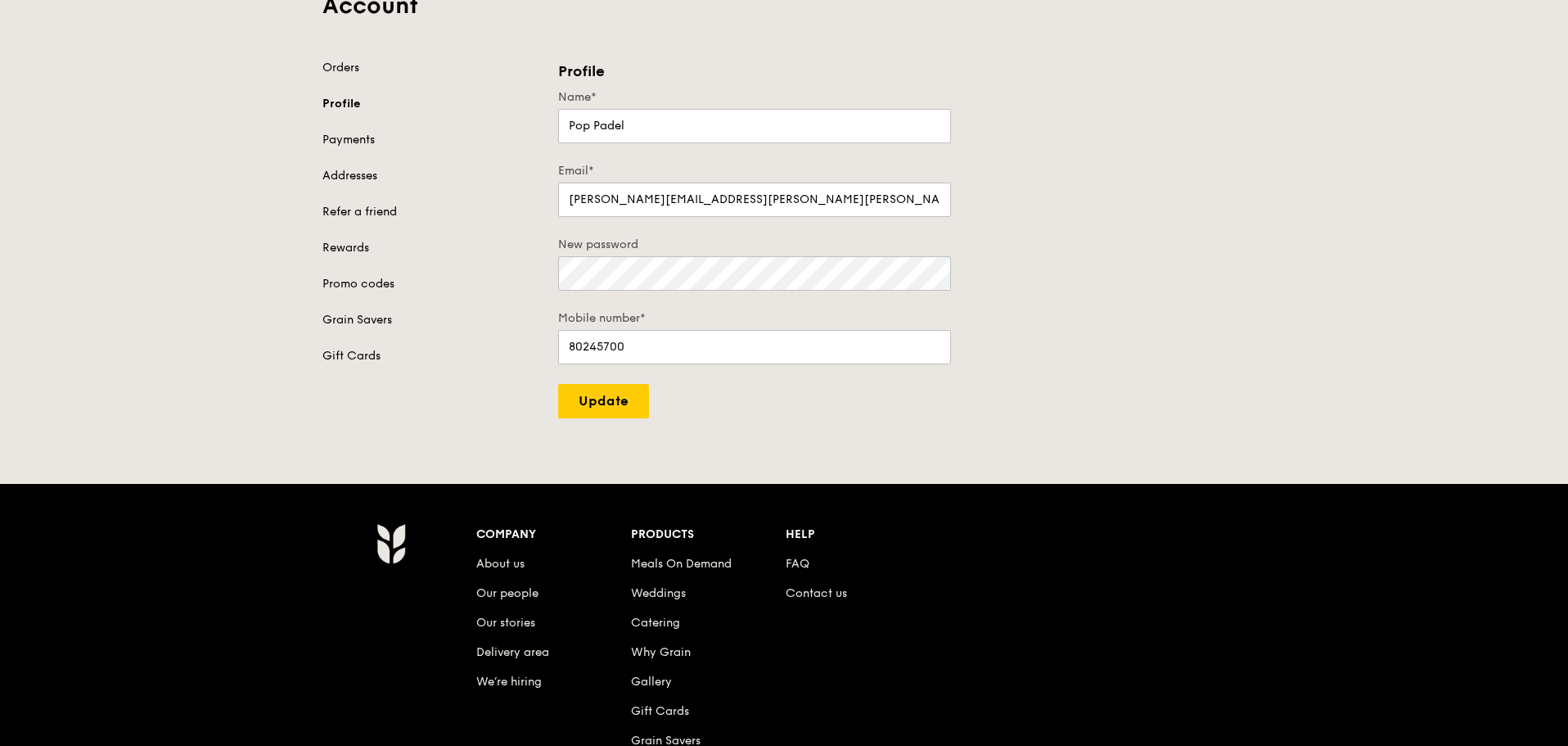
scroll to position [246, 0]
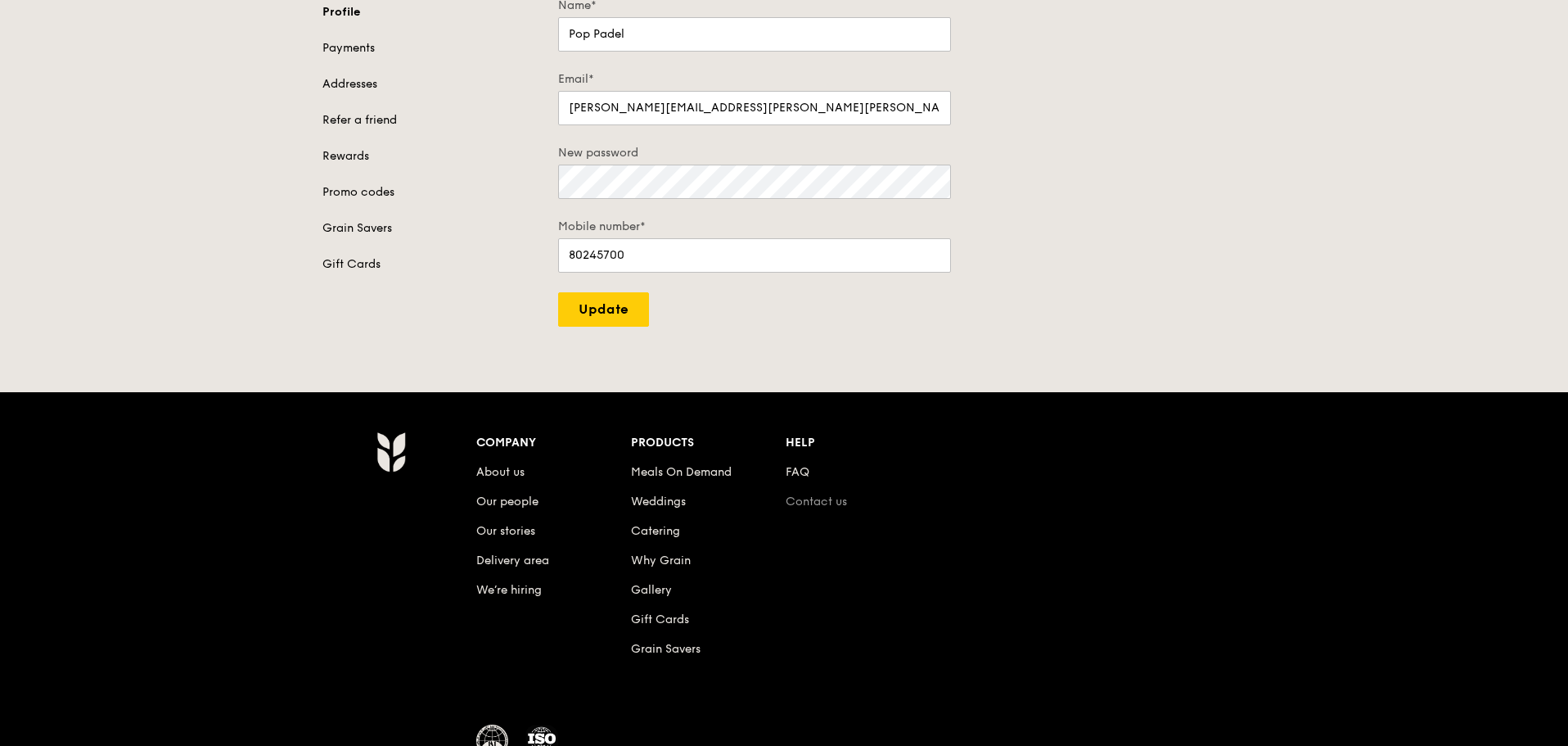
click at [809, 502] on link "Contact us" at bounding box center [816, 501] width 61 height 14
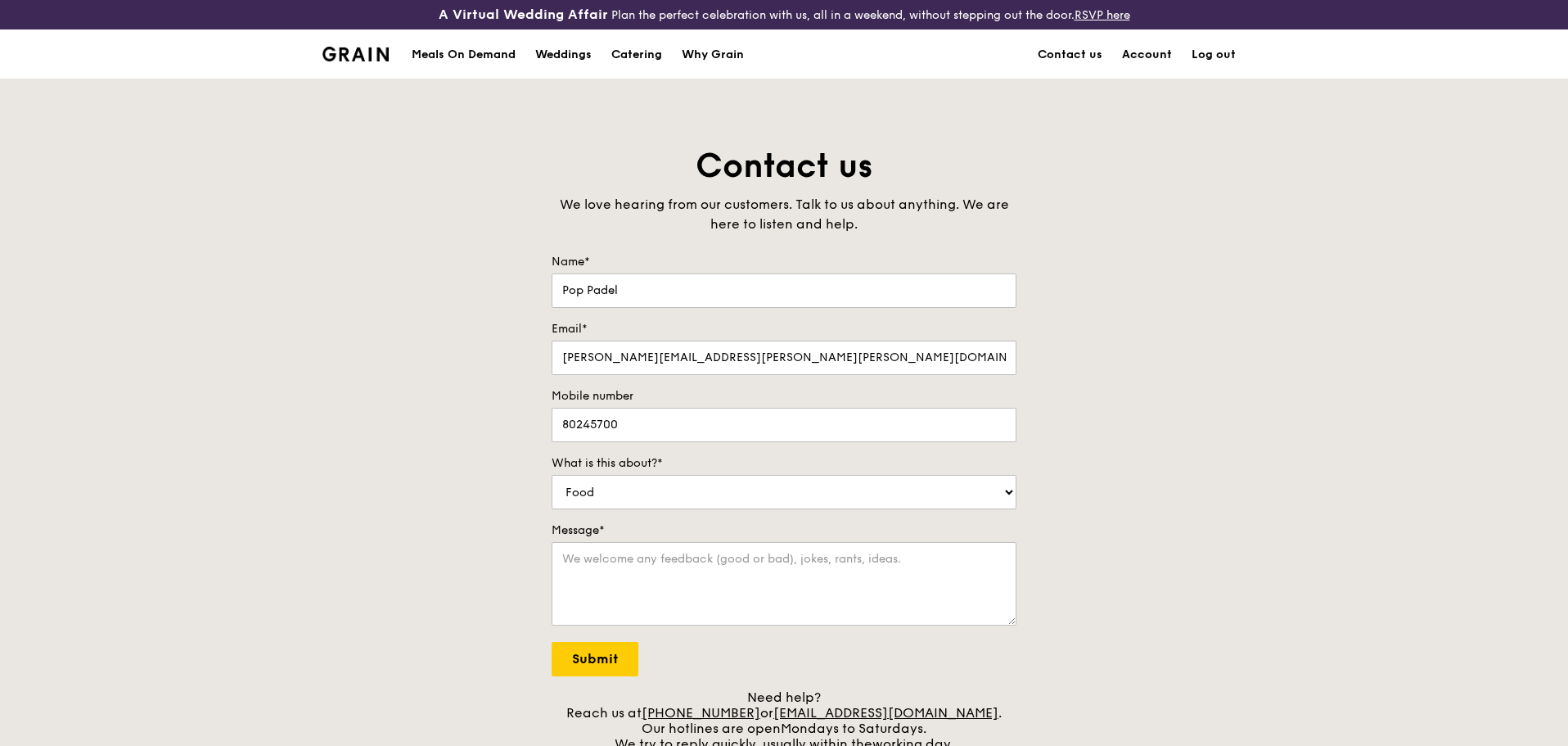
click at [1128, 52] on link "Account" at bounding box center [1147, 55] width 70 height 49
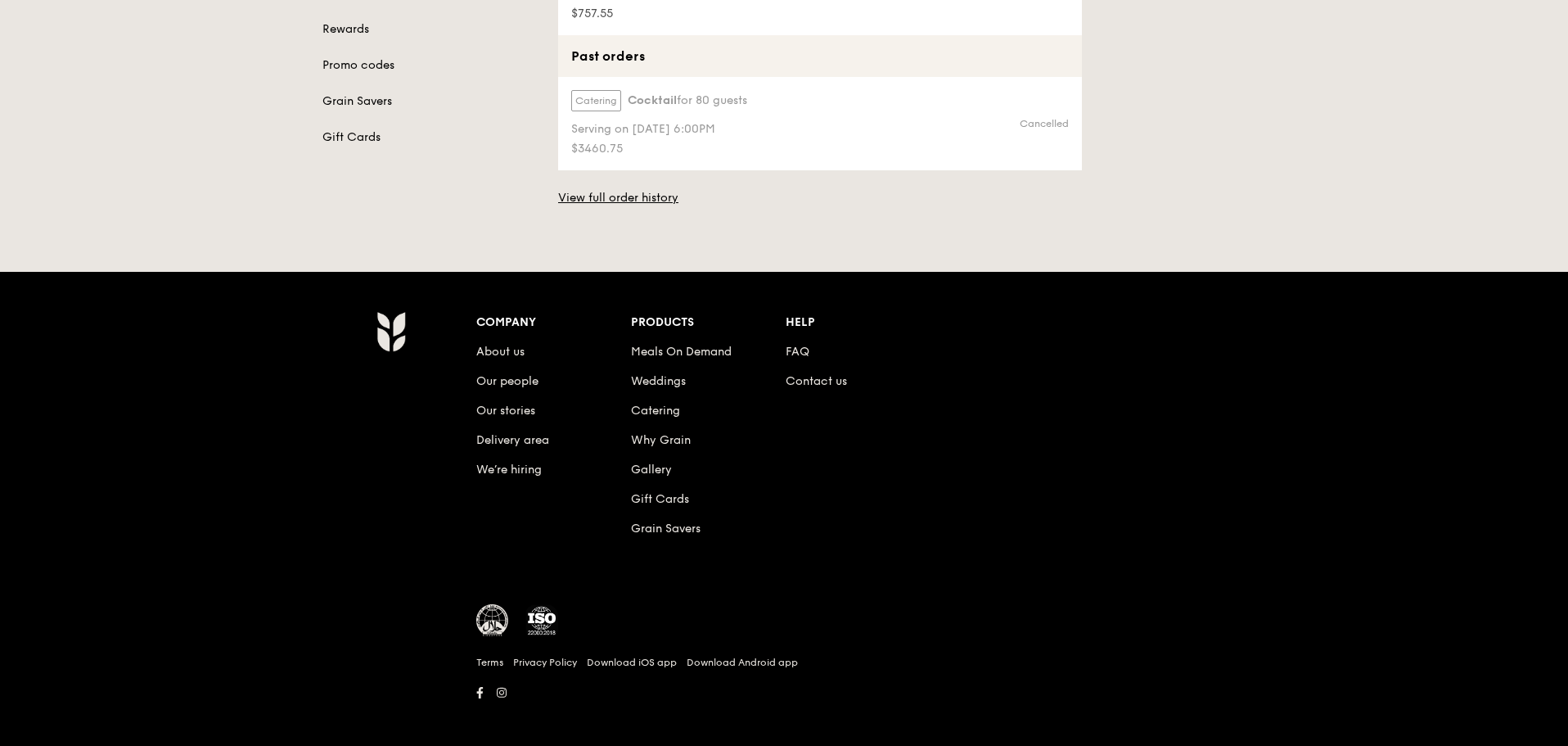
scroll to position [383, 0]
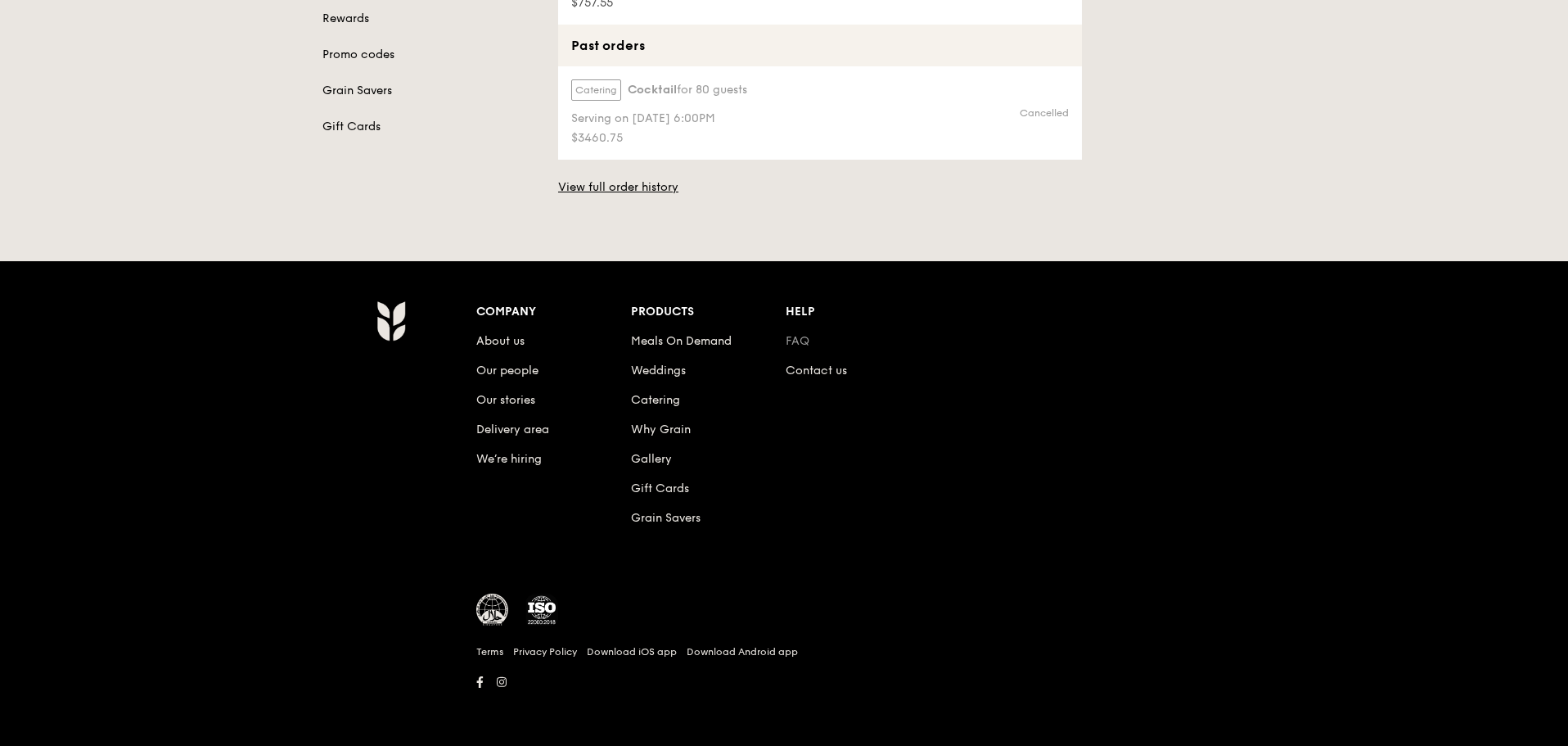
click at [799, 340] on link "FAQ" at bounding box center [798, 341] width 24 height 14
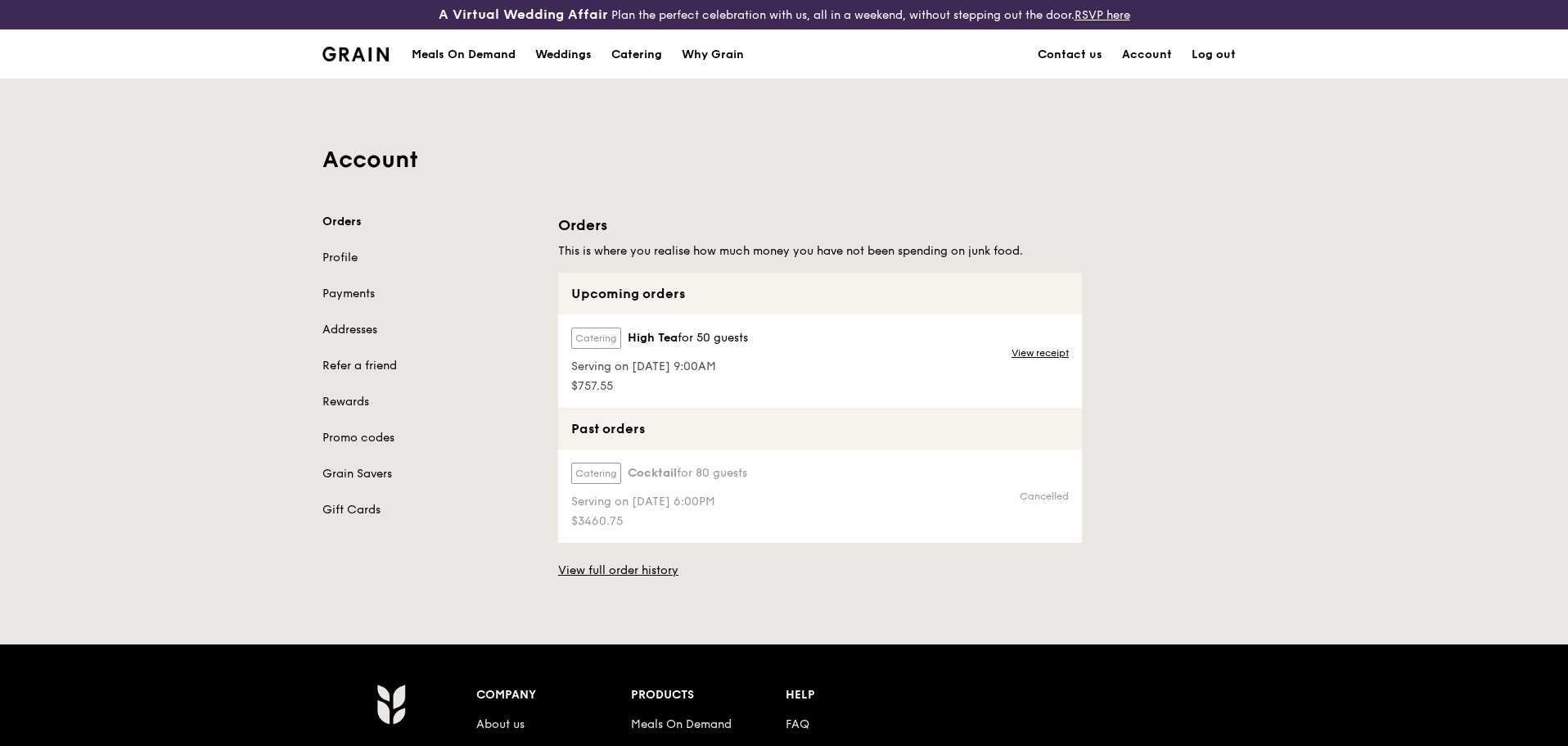
click at [359, 60] on img at bounding box center [355, 54] width 66 height 14
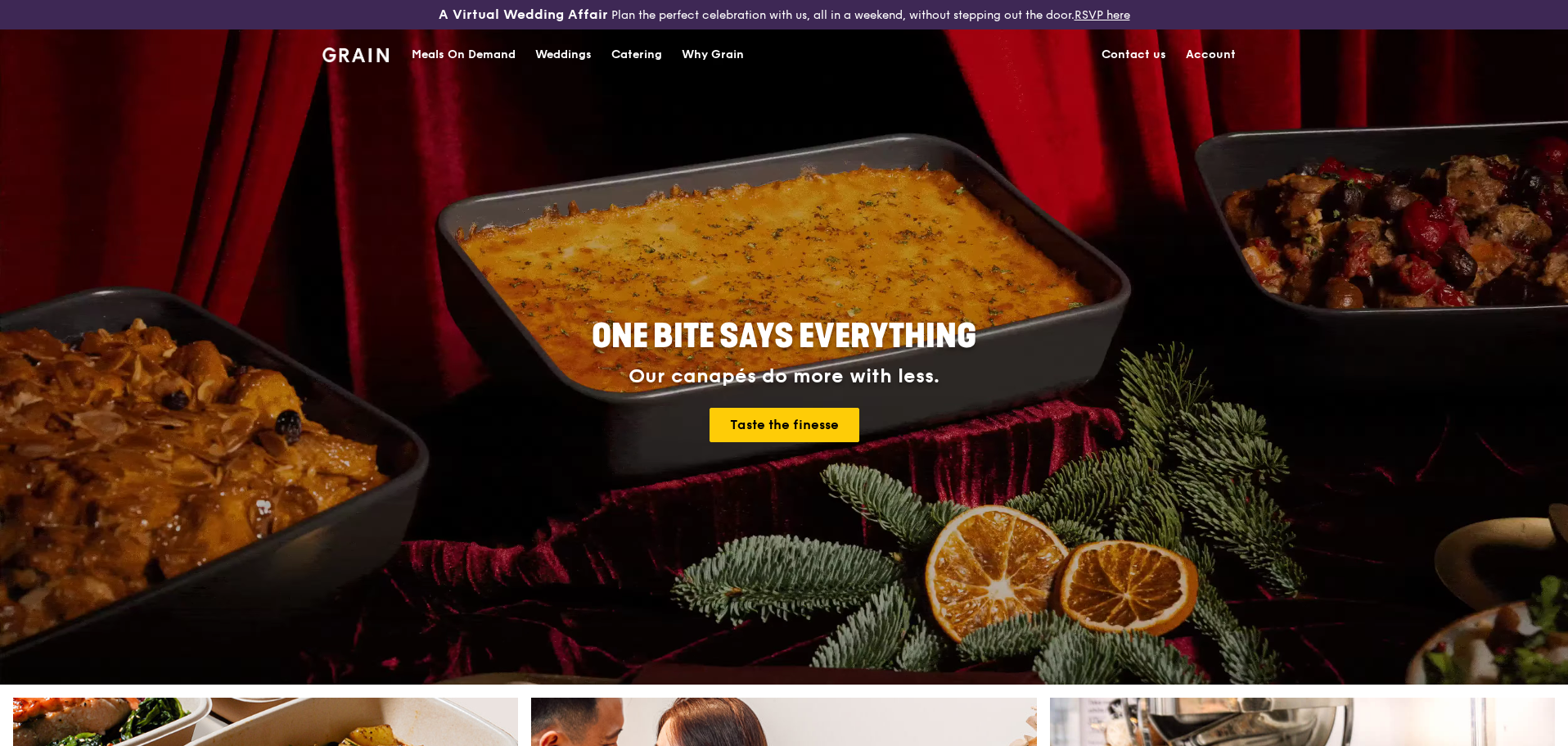
click at [470, 59] on div "Meals On Demand" at bounding box center [463, 55] width 104 height 49
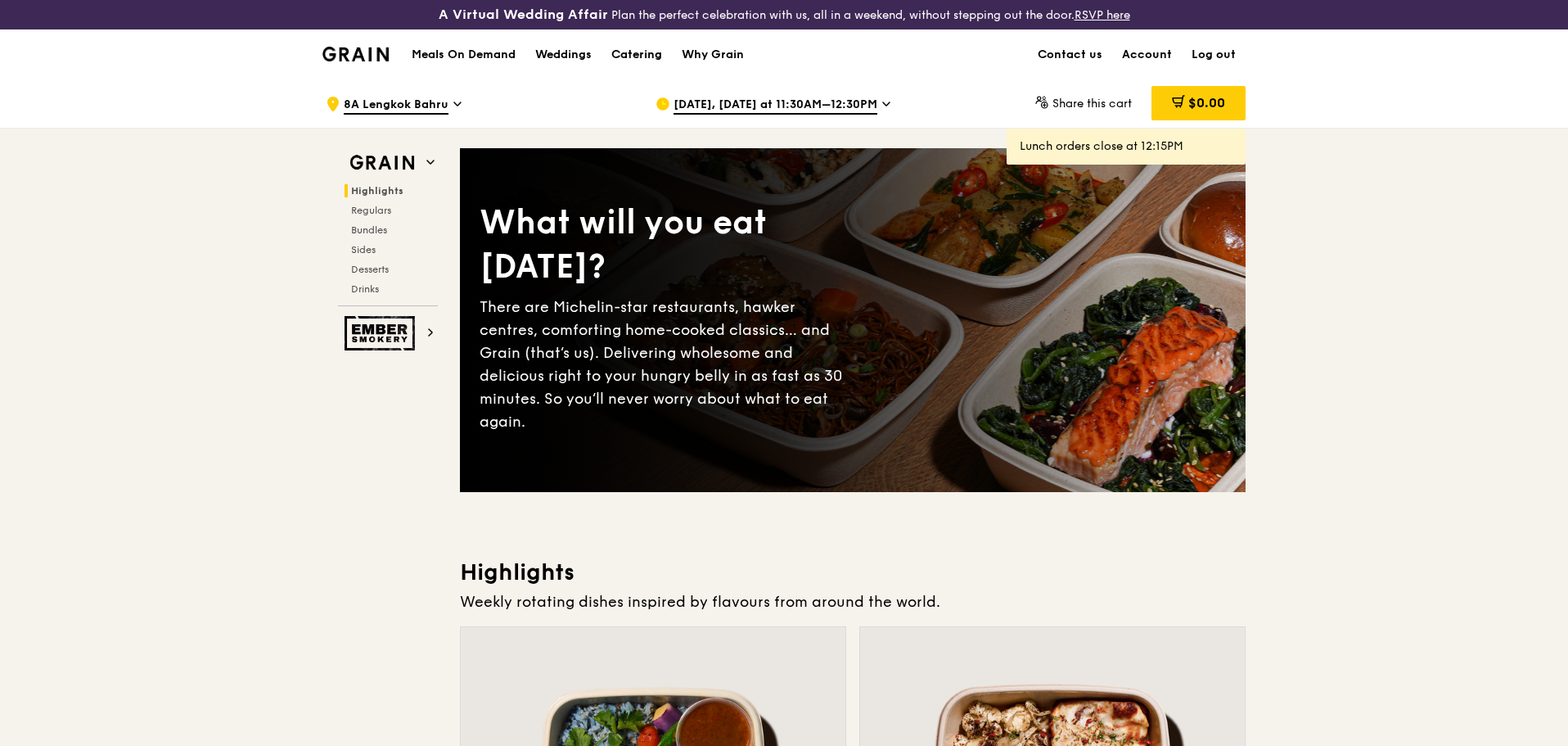
click at [624, 54] on div "Catering" at bounding box center [637, 55] width 51 height 49
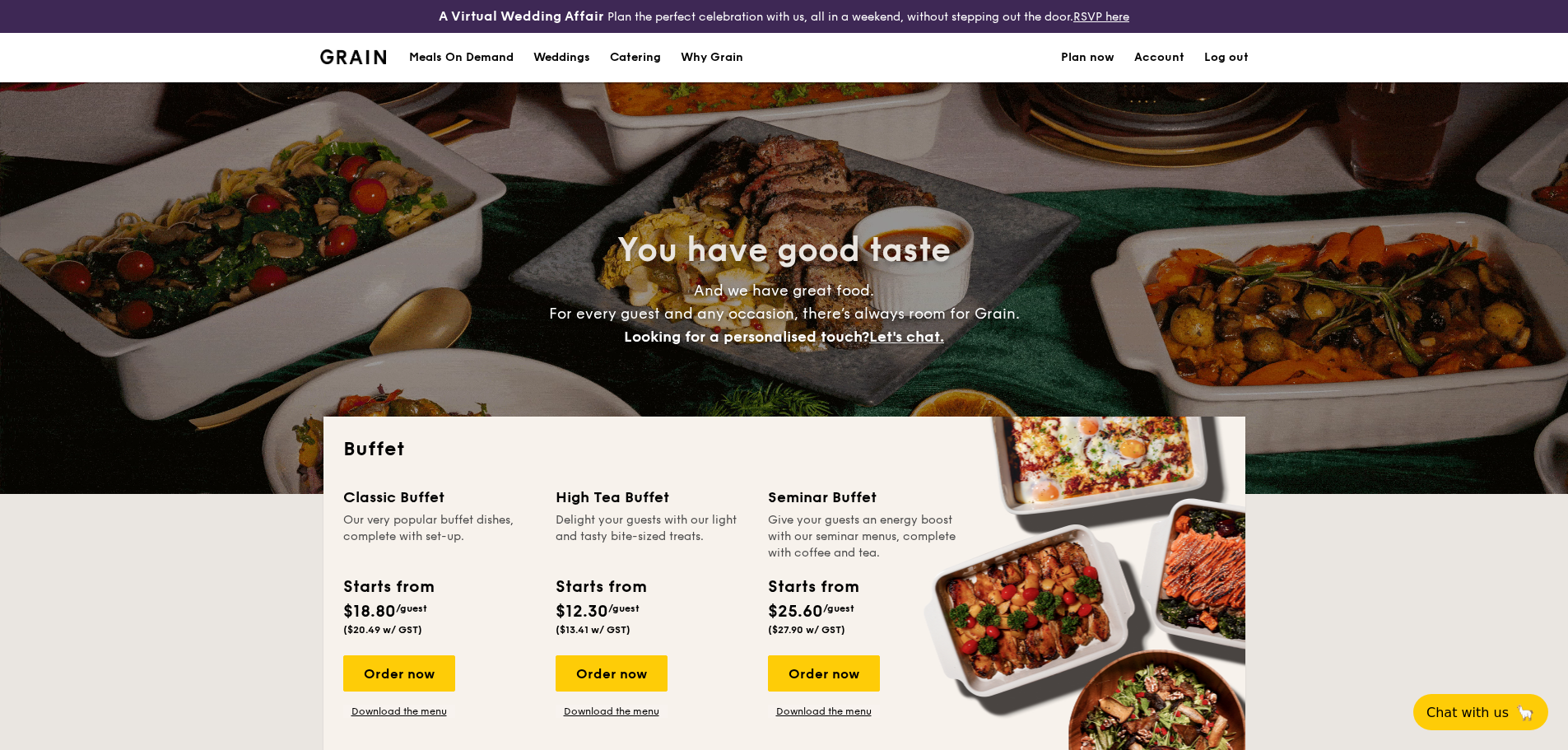
select select
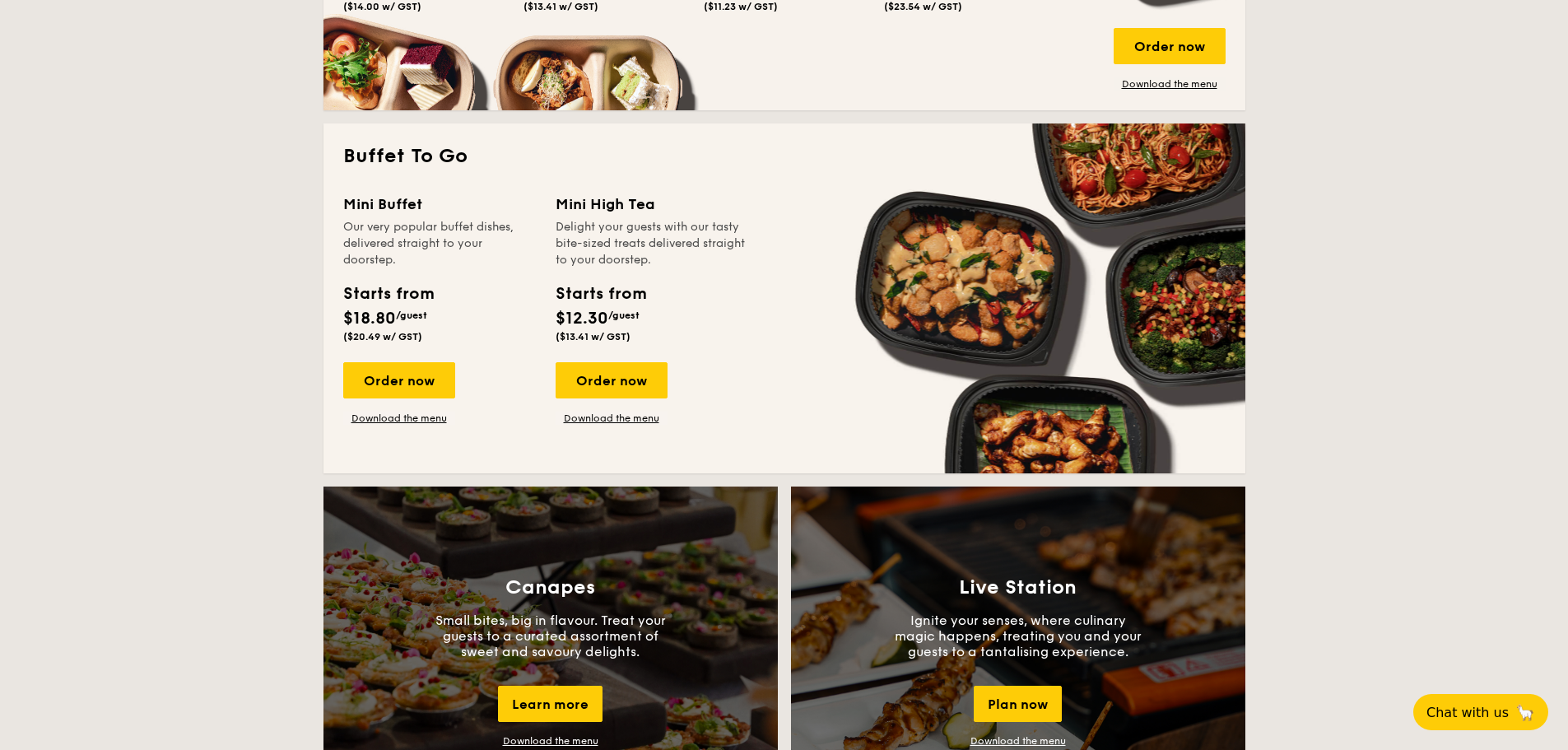
scroll to position [988, 0]
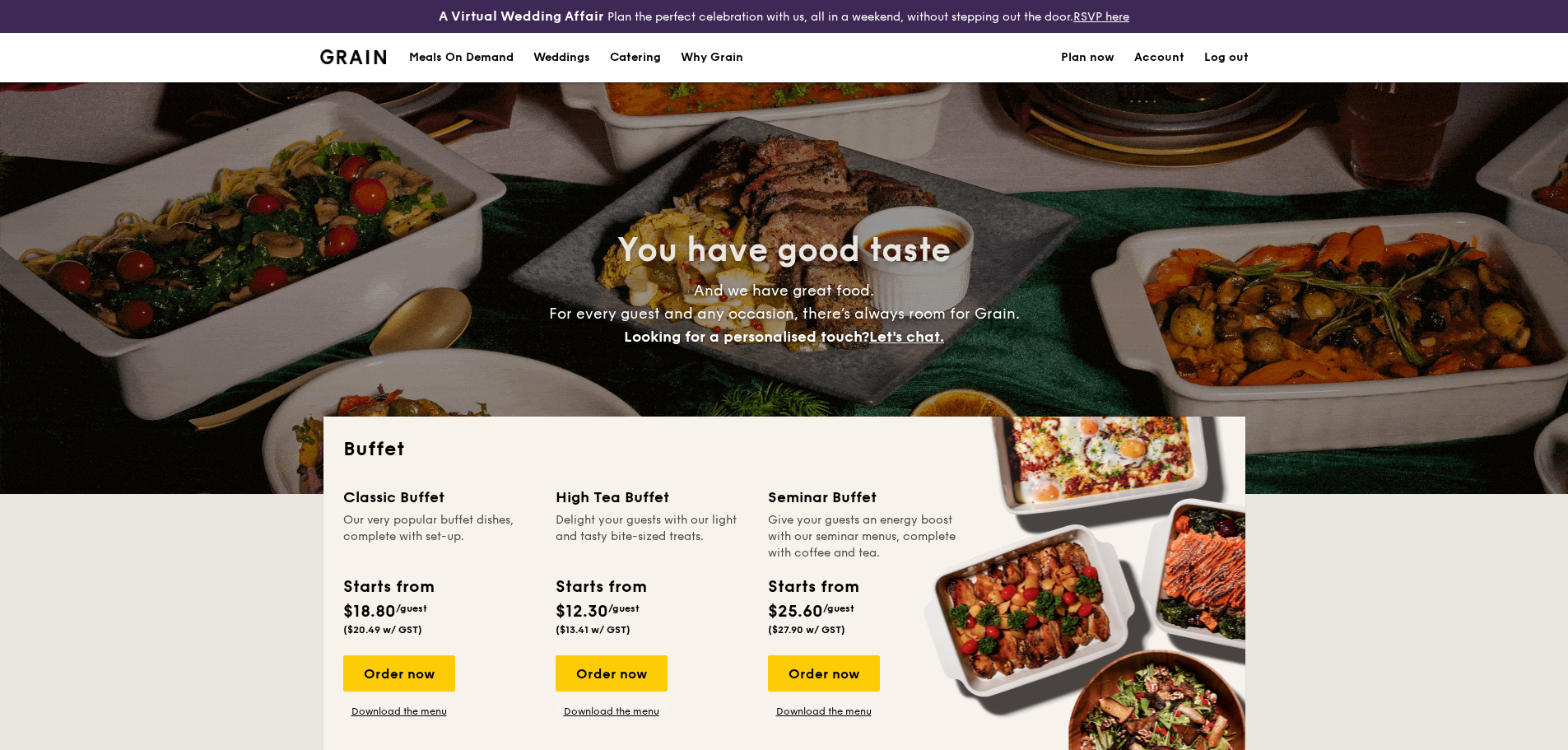
select select
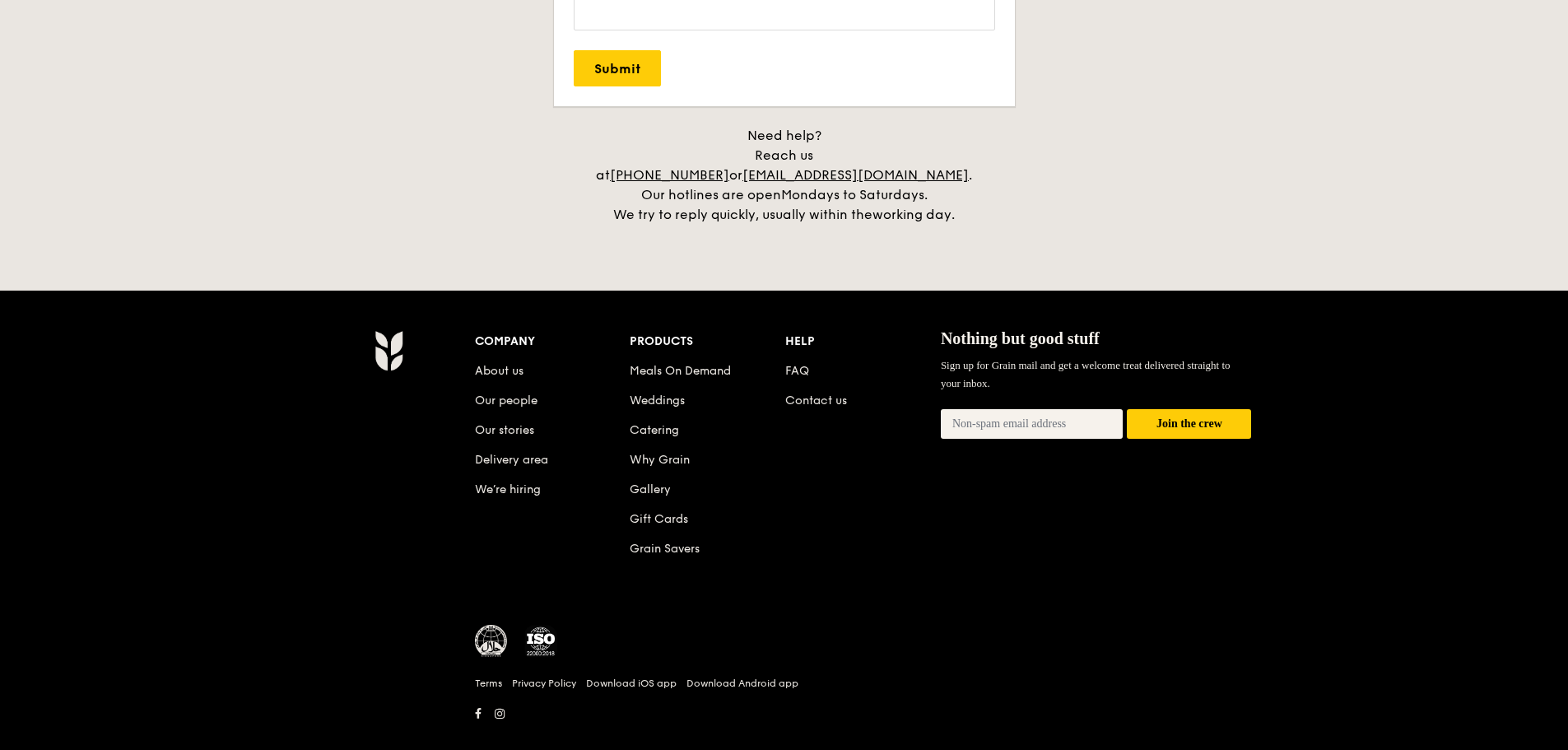
scroll to position [3412, 0]
